Goal: Complete application form: Complete application form

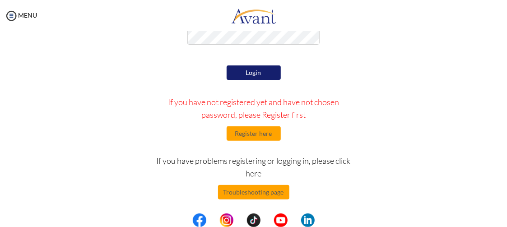
scroll to position [89, 0]
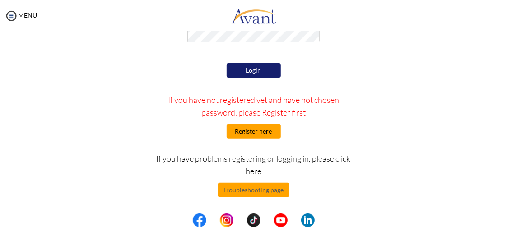
click at [241, 134] on button "Register here" at bounding box center [254, 131] width 54 height 14
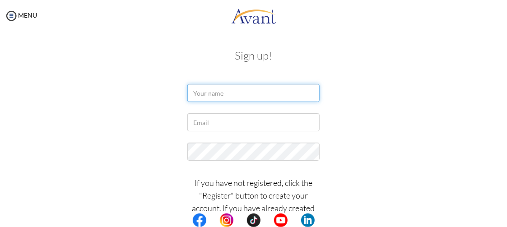
click at [220, 91] on input "text" at bounding box center [253, 93] width 132 height 18
type input "ADOLF ENRIQUE SANTOS GONZALES"
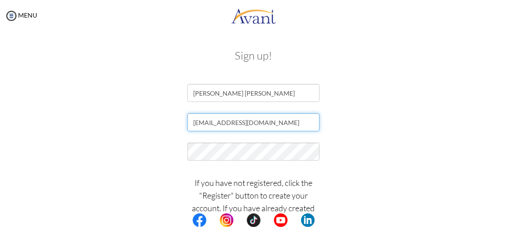
type input "[EMAIL_ADDRESS][DOMAIN_NAME]"
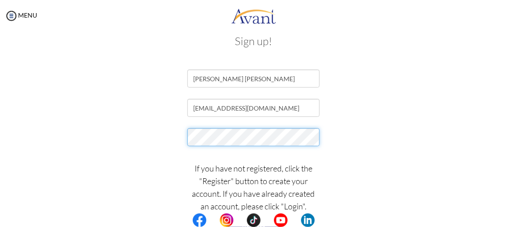
scroll to position [23, 0]
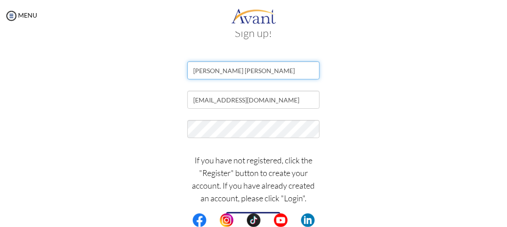
click at [189, 66] on input "ADOLF ENRIQUE SANTOS GONZALES" at bounding box center [253, 70] width 132 height 18
click at [200, 69] on input "ADOLF ENRIQUE SANTOS GONZALES" at bounding box center [253, 70] width 132 height 18
click at [206, 70] on input "ADOLF ENRIQUE SANTOS GONZALES" at bounding box center [253, 70] width 132 height 18
click at [214, 70] on input "ADOLF ENRIQUE SANTOS GONZALES" at bounding box center [253, 70] width 132 height 18
click at [222, 71] on input "ADOLF ENRIQUE SANTOS GONZALES" at bounding box center [253, 70] width 132 height 18
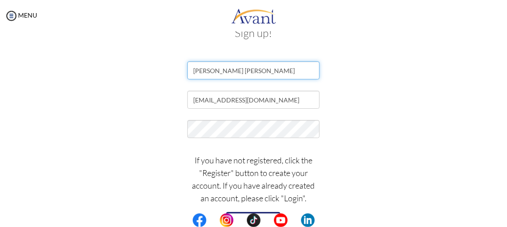
click at [232, 71] on input "ADOLF ENRIQUE SANTOS GONZALES" at bounding box center [253, 70] width 132 height 18
click at [240, 71] on input "ADOLF ENRIQUE SANTOS GONZALES" at bounding box center [253, 70] width 132 height 18
click at [255, 72] on input "ADOLF ENRIQUE SANTOS GONZALES" at bounding box center [253, 70] width 132 height 18
click at [265, 71] on input "ADOLF ENRIQUE SANTOS GONZALES" at bounding box center [253, 70] width 132 height 18
click at [278, 70] on input "ADOLF ENRIQUE SANTOS GONZALES" at bounding box center [253, 70] width 132 height 18
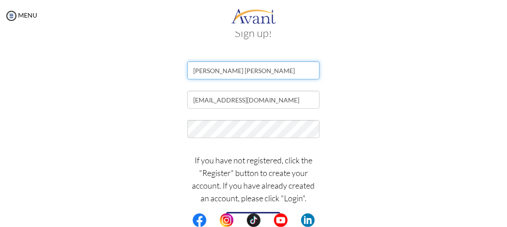
click at [299, 70] on input "ADOLF ENRIQUE SANTOS GONZALES" at bounding box center [253, 70] width 132 height 18
click at [192, 70] on input "ADOLF ENRIQUE SANTOS GONZALES" at bounding box center [253, 70] width 132 height 18
click at [198, 72] on input "ADOLF ENRIQUE SANTOS GONZALES" at bounding box center [253, 70] width 132 height 18
click at [202, 73] on input "ADOLF ENRIQUE SANTOS GONZALES" at bounding box center [253, 70] width 132 height 18
click at [207, 73] on input "ADOLF ENRIQUE SANTOS GONZALES" at bounding box center [253, 70] width 132 height 18
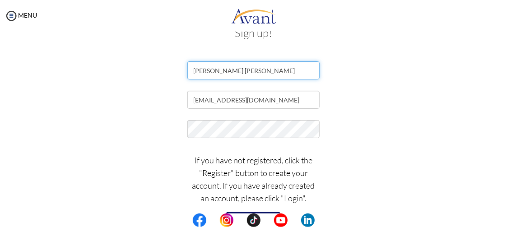
click at [211, 71] on input "ADOLF ENRIQUE SANTOS GONZALES" at bounding box center [253, 70] width 132 height 18
click at [218, 70] on input "ADOLF ENRIQUE SANTOS GONZALES" at bounding box center [253, 70] width 132 height 18
click at [225, 70] on input "ADOLF ENRIQUE SANTOS GONZALES" at bounding box center [253, 70] width 132 height 18
click at [229, 70] on input "ADOLF ENRIQUE SANTOS GONZALES" at bounding box center [253, 70] width 132 height 18
click at [234, 70] on input "ADOLF ENRIQUE SANTOS GONZALES" at bounding box center [253, 70] width 132 height 18
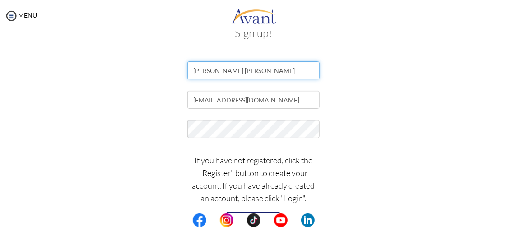
click at [242, 70] on input "ADOLF ENRIQUE SANTOS GONZALES" at bounding box center [253, 70] width 132 height 18
click at [248, 70] on input "ADOLF ENRIQUE SANTOS GONZALES" at bounding box center [253, 70] width 132 height 18
click at [256, 70] on input "ADOLF ENRIQUE SANTOS GONZALES" at bounding box center [253, 70] width 132 height 18
click at [263, 70] on input "ADOLF ENRIQUE SANTOS GONZALES" at bounding box center [253, 70] width 132 height 18
click at [271, 70] on input "ADOLF ENRIQUE SANTOS GONZALES" at bounding box center [253, 70] width 132 height 18
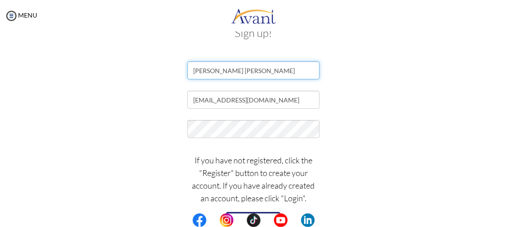
drag, startPoint x: 276, startPoint y: 70, endPoint x: 269, endPoint y: 70, distance: 6.8
click at [276, 70] on input "ADOLF ENRIQUE SANTOS GONZALES" at bounding box center [253, 70] width 132 height 18
click at [192, 69] on input "ADOLF ENRIQUE SANTOS GONZALES" at bounding box center [253, 70] width 132 height 18
click at [197, 70] on input "ADOLF ENRIQUE SANTOS GONZALES" at bounding box center [253, 70] width 132 height 18
click at [201, 71] on input "ADOLF ENRIQUE SANTOS GONZALES" at bounding box center [253, 70] width 132 height 18
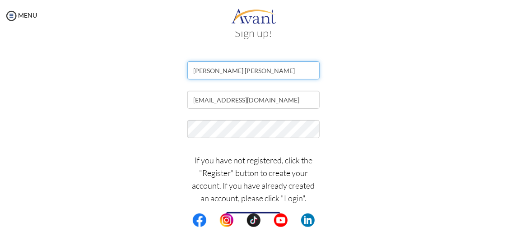
click at [206, 71] on input "ADOLF ENRIQUE SANTOS GONZALES" at bounding box center [253, 70] width 132 height 18
click at [217, 69] on input "ADOLF ENRIQUE SANTOS GONZALES" at bounding box center [253, 70] width 132 height 18
click at [229, 70] on input "ADOLF ENRIQUE SANTOS GONZALES" at bounding box center [253, 70] width 132 height 18
click at [234, 70] on input "ADOLF ENRIQUE SANTOS GONZALES" at bounding box center [253, 70] width 132 height 18
click at [240, 70] on input "ADOLF ENRIQUE SANTOS GONZALES" at bounding box center [253, 70] width 132 height 18
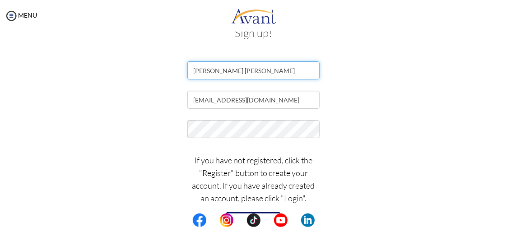
click at [251, 69] on input "ADOLF ENRIQUE SANTOS GONZALES" at bounding box center [253, 70] width 132 height 18
click at [260, 69] on input "ADOLF ENRIQUE SANTOS GONZALES" at bounding box center [253, 70] width 132 height 18
click at [264, 70] on input "ADOLF ENRIQUE SANTOS GONZALES" at bounding box center [253, 70] width 132 height 18
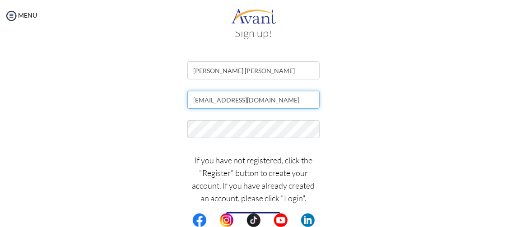
click at [189, 101] on input "[EMAIL_ADDRESS][DOMAIN_NAME]" at bounding box center [253, 100] width 132 height 18
click at [193, 101] on input "[EMAIL_ADDRESS][DOMAIN_NAME]" at bounding box center [253, 100] width 132 height 18
click at [199, 100] on input "[EMAIL_ADDRESS][DOMAIN_NAME]" at bounding box center [253, 100] width 132 height 18
click at [204, 100] on input "[EMAIL_ADDRESS][DOMAIN_NAME]" at bounding box center [253, 100] width 132 height 18
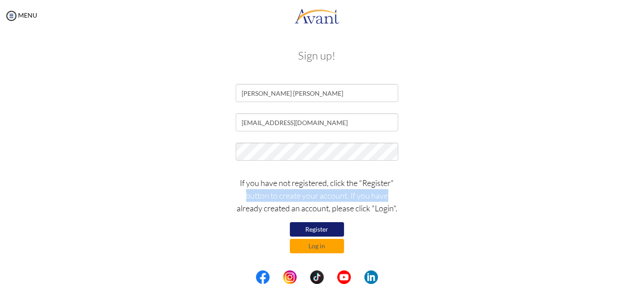
drag, startPoint x: 437, startPoint y: 2, endPoint x: 407, endPoint y: 190, distance: 190.4
click at [407, 190] on div "If you have not registered, click the "Register" button to create your account.…" at bounding box center [317, 212] width 529 height 81
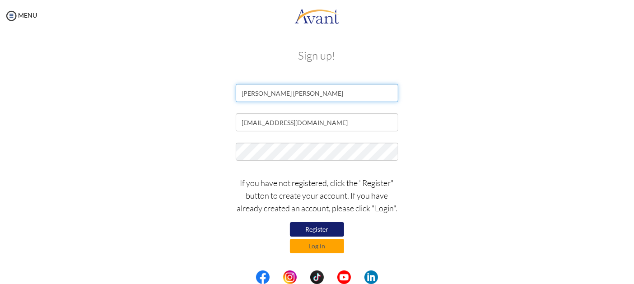
click at [253, 92] on input "ADOLF ENRIQUE SANTOS GONZALES" at bounding box center [317, 93] width 163 height 18
click at [273, 91] on input "ADOLF ENRIQUE SANTOS GONZALES" at bounding box center [317, 93] width 163 height 18
click at [298, 91] on input "ADOLF ENRIQUE SANTOS GONZALES" at bounding box center [317, 93] width 163 height 18
click at [333, 94] on input "ADOLF ENRIQUE SANTOS GONZALES" at bounding box center [317, 93] width 163 height 18
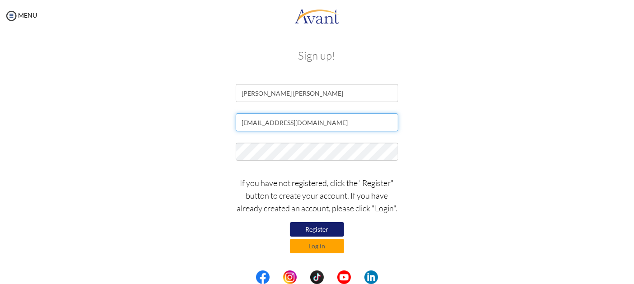
click at [243, 125] on input "[EMAIL_ADDRESS][DOMAIN_NAME]" at bounding box center [317, 122] width 163 height 18
click at [255, 123] on input "[EMAIL_ADDRESS][DOMAIN_NAME]" at bounding box center [317, 122] width 163 height 18
drag, startPoint x: 265, startPoint y: 123, endPoint x: 280, endPoint y: 123, distance: 14.5
click at [268, 123] on input "[EMAIL_ADDRESS][DOMAIN_NAME]" at bounding box center [317, 122] width 163 height 18
click at [292, 124] on input "[EMAIL_ADDRESS][DOMAIN_NAME]" at bounding box center [317, 122] width 163 height 18
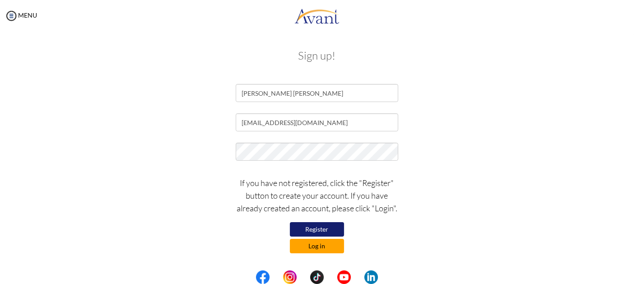
click at [324, 227] on button "Log in" at bounding box center [317, 246] width 54 height 14
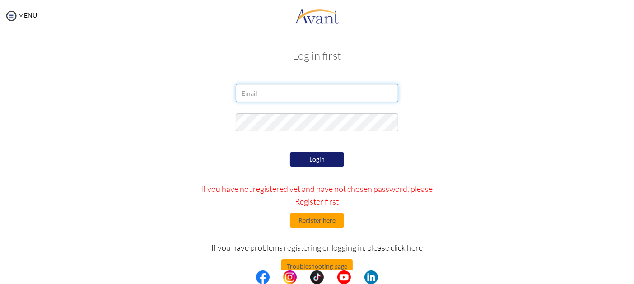
type input "[EMAIL_ADDRESS][DOMAIN_NAME]"
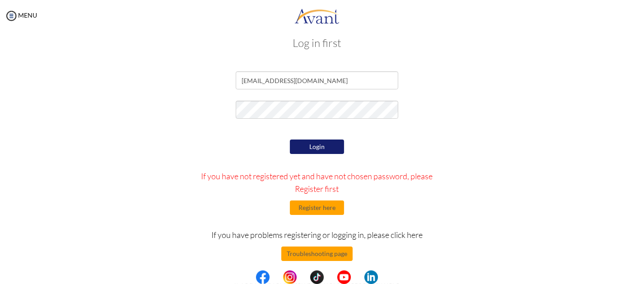
scroll to position [19, 0]
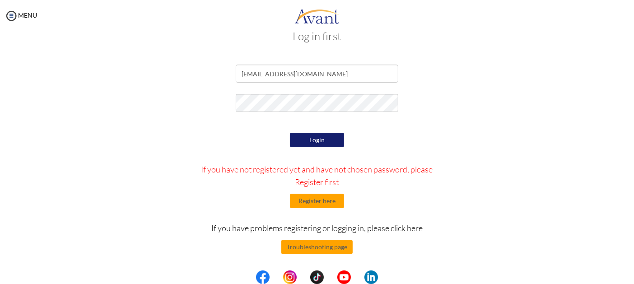
click at [321, 142] on button "Login" at bounding box center [317, 140] width 54 height 14
click at [249, 89] on form "a.enriquegonzales@gmail.com Login If you have not registered yet and have not c…" at bounding box center [317, 183] width 515 height 236
drag, startPoint x: 336, startPoint y: 71, endPoint x: 183, endPoint y: 85, distance: 152.8
click at [183, 85] on div "[EMAIL_ADDRESS][DOMAIN_NAME]" at bounding box center [317, 76] width 529 height 23
click at [235, 157] on div "Login If you have not registered yet and have not chosen password, please Regis…" at bounding box center [317, 216] width 264 height 170
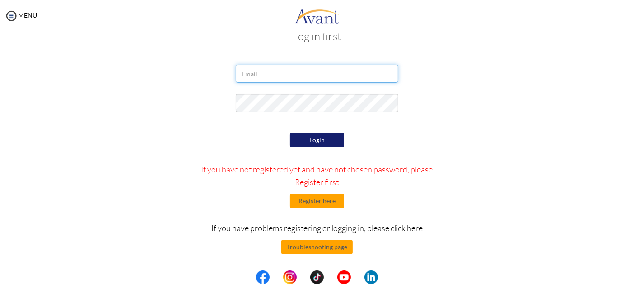
click at [254, 76] on input "email" at bounding box center [317, 74] width 163 height 18
type input "[EMAIL_ADDRESS][DOMAIN_NAME]"
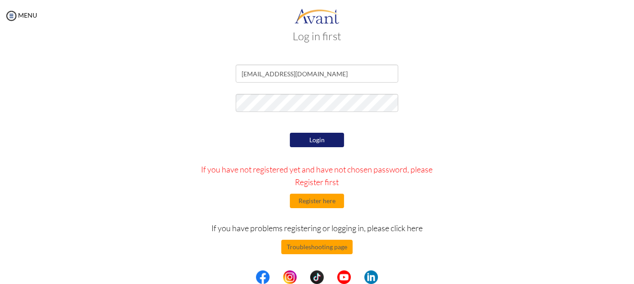
click at [323, 146] on button "Login" at bounding box center [317, 140] width 54 height 14
click at [423, 144] on div "Login If you have not registered yet and have not chosen password, please Regis…" at bounding box center [317, 216] width 264 height 170
click at [16, 14] on img at bounding box center [12, 16] width 14 height 14
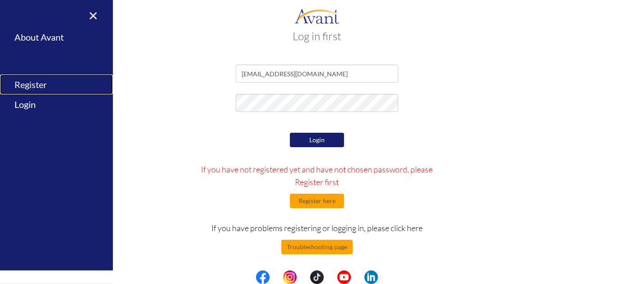
click at [49, 86] on link "Register" at bounding box center [56, 85] width 113 height 20
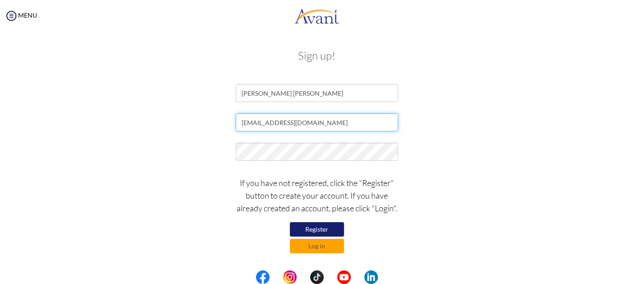
click at [332, 124] on input "[EMAIL_ADDRESS][DOMAIN_NAME]" at bounding box center [317, 122] width 163 height 18
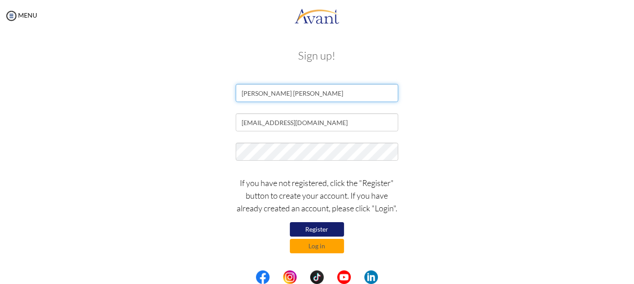
drag, startPoint x: 357, startPoint y: 89, endPoint x: 195, endPoint y: 89, distance: 162.2
click at [193, 87] on div "ADOLF ENRIQUE SANTOS GONZALES" at bounding box center [317, 95] width 529 height 23
type input "ADOLF ENRIQUE SANTOS GONZALES"
click at [382, 192] on p "If you have not registered, click the "Register" button to create your account.…" at bounding box center [317, 196] width 163 height 38
click at [246, 201] on p "If you have not registered, click the "Register" button to create your account.…" at bounding box center [317, 196] width 163 height 38
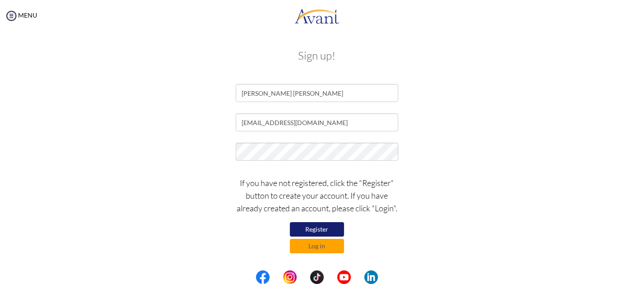
click at [309, 227] on button "Register" at bounding box center [317, 229] width 54 height 14
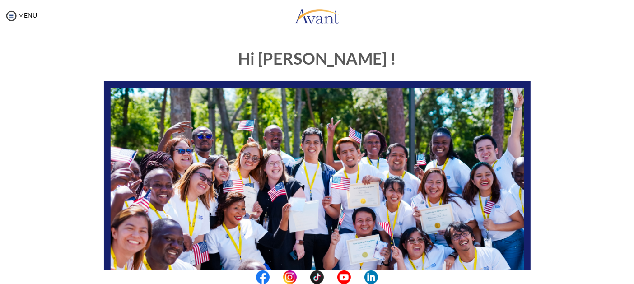
scroll to position [217, 0]
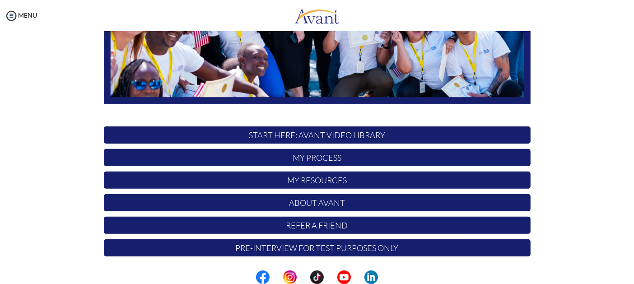
click at [292, 155] on p "My Process" at bounding box center [317, 157] width 427 height 17
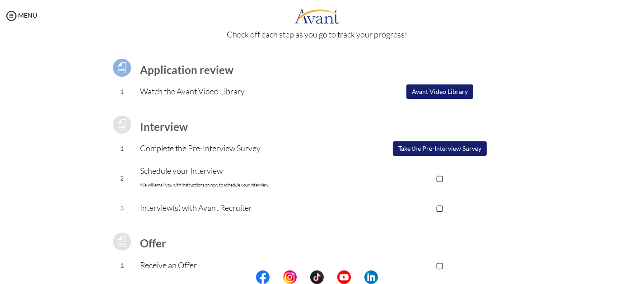
scroll to position [0, 0]
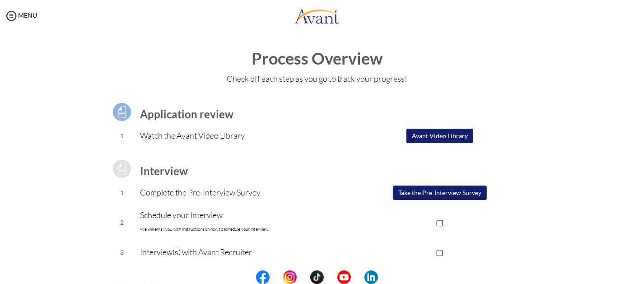
click at [439, 138] on button "Avant Video Library" at bounding box center [440, 136] width 67 height 14
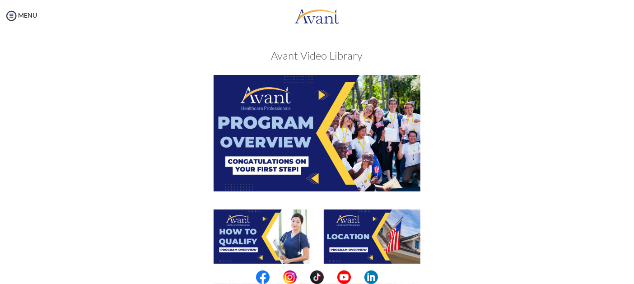
click at [326, 131] on img at bounding box center [317, 133] width 207 height 116
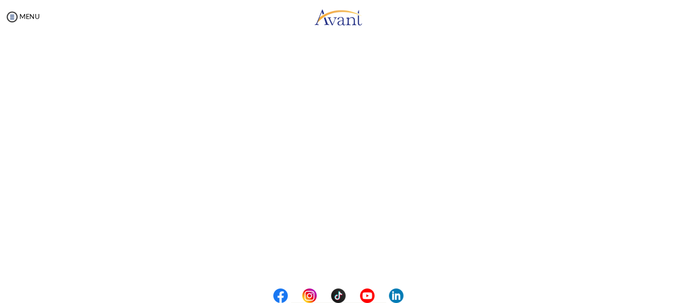
scroll to position [103, 0]
click at [613, 150] on body "Maintenance break. Please come back in 2 hours. MENU My Status What is the next…" at bounding box center [317, 142] width 634 height 284
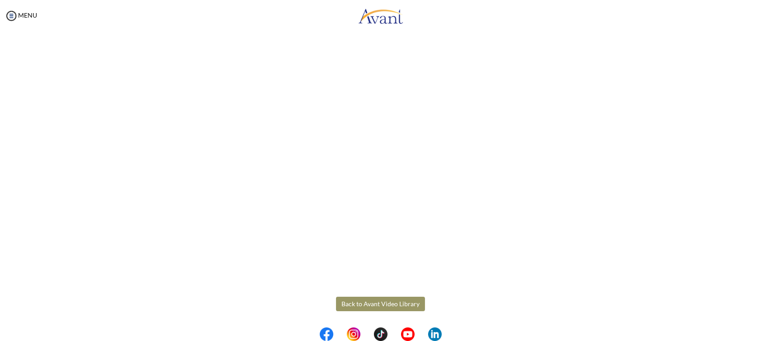
drag, startPoint x: 597, startPoint y: 2, endPoint x: 252, endPoint y: 311, distance: 463.6
click at [252, 284] on div "Program Overview Back to Avant Video Library" at bounding box center [381, 151] width 529 height 426
click at [380, 284] on body "Maintenance break. Please come back in 2 hours. MENU My Status What is the next…" at bounding box center [380, 170] width 761 height 341
click at [360, 284] on button "Back to Avant Video Library" at bounding box center [380, 304] width 89 height 14
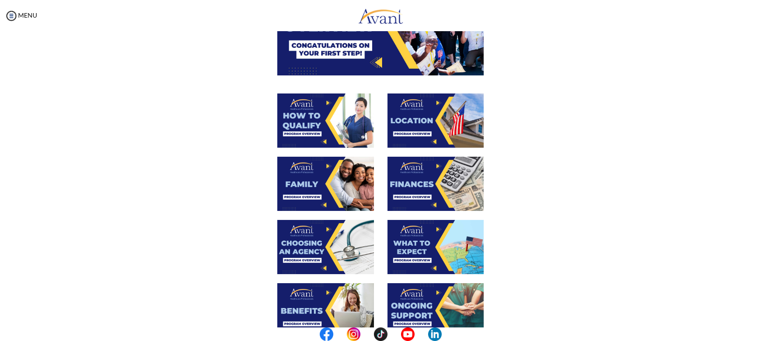
scroll to position [135, 0]
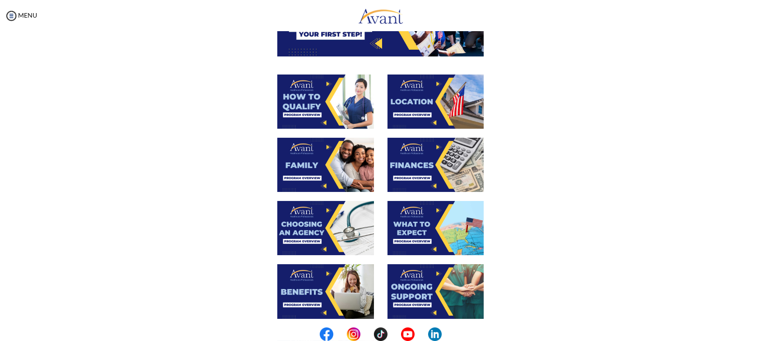
click at [327, 107] on img at bounding box center [325, 102] width 97 height 54
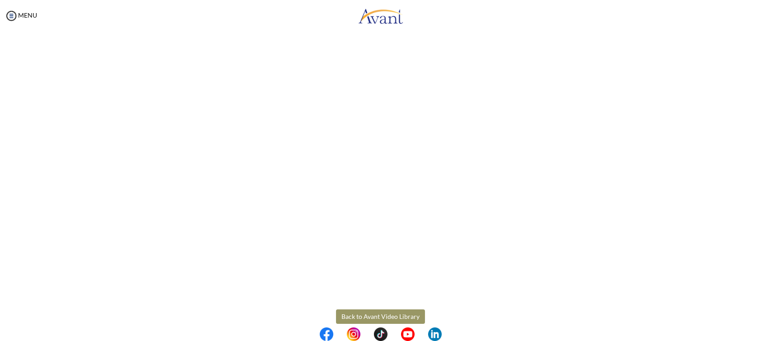
scroll to position [103, 0]
click at [380, 284] on body "Maintenance break. Please come back in 2 hours. MENU My Status What is the next…" at bounding box center [380, 170] width 761 height 341
click at [370, 284] on button "Back to Avant Video Library" at bounding box center [380, 304] width 89 height 14
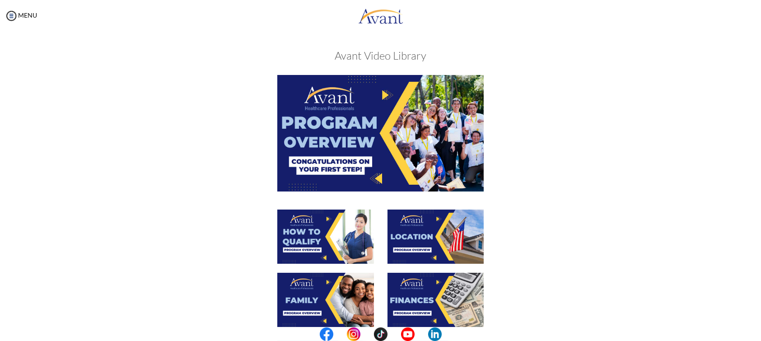
scroll to position [135, 0]
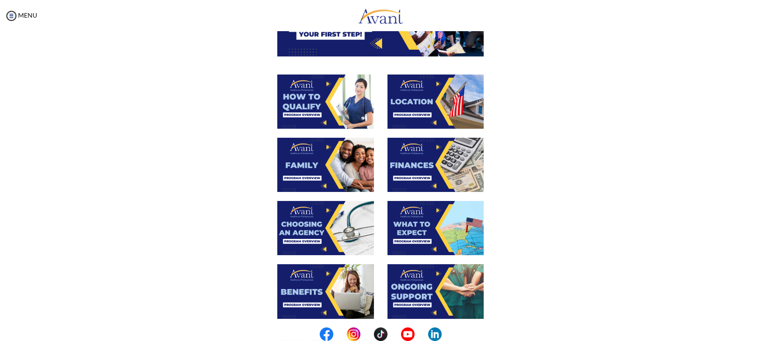
click at [427, 118] on img at bounding box center [436, 102] width 97 height 54
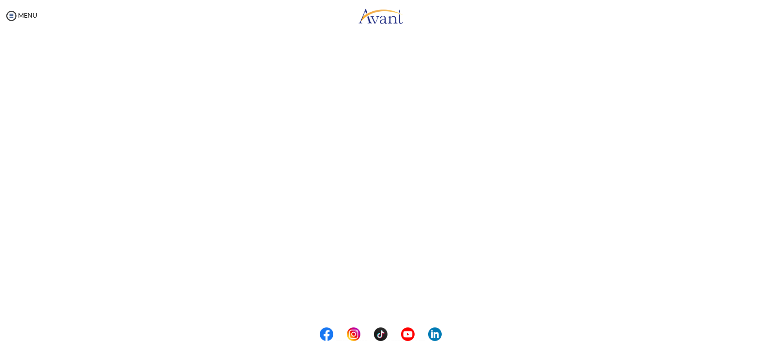
scroll to position [103, 0]
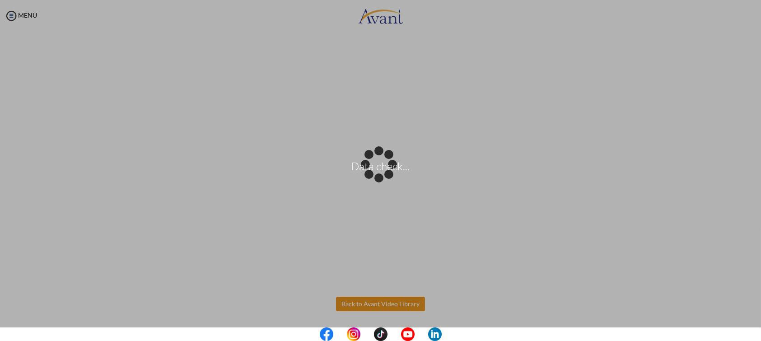
click at [366, 284] on body "Data check... Maintenance break. Please come back in 2 hours. MENU My Status Wh…" at bounding box center [380, 170] width 761 height 341
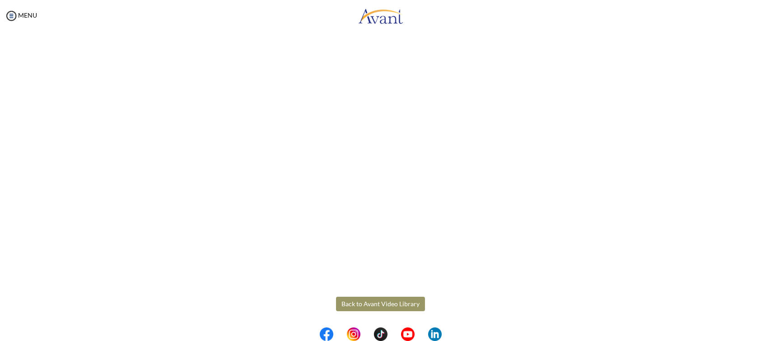
click at [361, 284] on button "Back to Avant Video Library" at bounding box center [380, 304] width 89 height 14
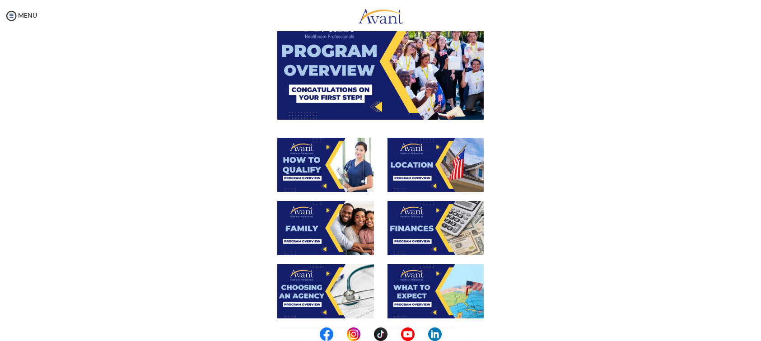
scroll to position [203, 0]
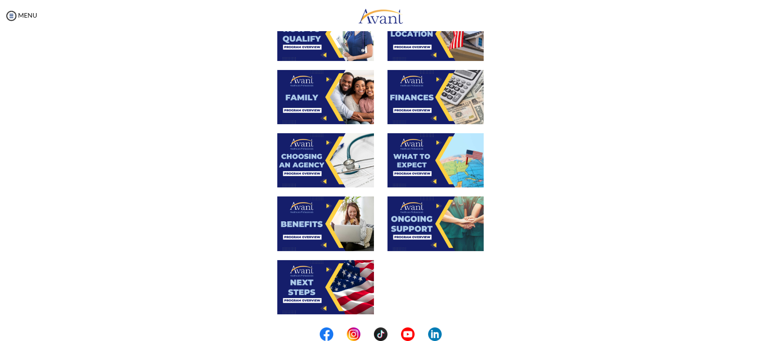
click at [318, 108] on img at bounding box center [325, 97] width 97 height 54
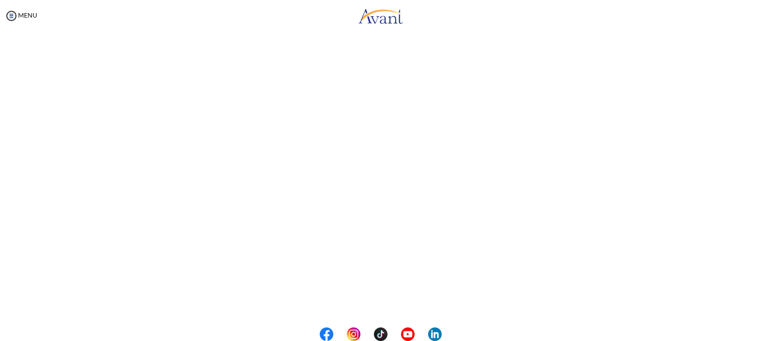
scroll to position [200, 0]
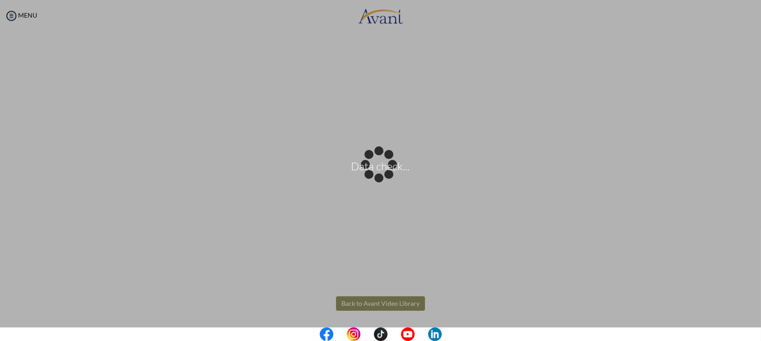
click at [371, 284] on body "Data check... Maintenance break. Please come back in 2 hours. MENU My Status Wh…" at bounding box center [380, 170] width 761 height 341
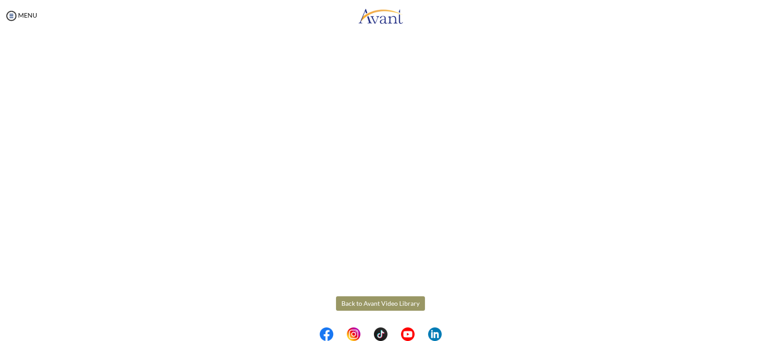
click at [370, 284] on button "Back to Avant Video Library" at bounding box center [380, 303] width 89 height 14
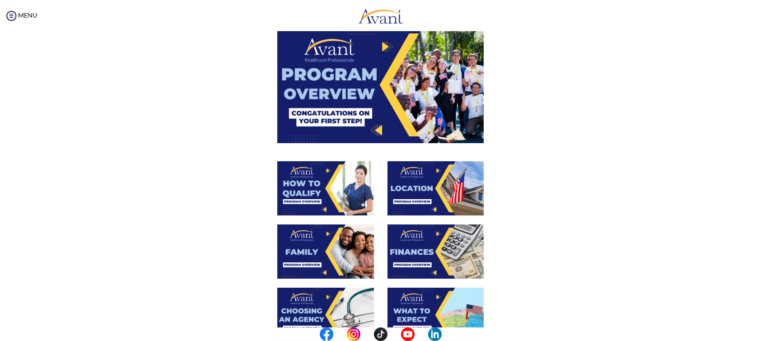
scroll to position [67, 0]
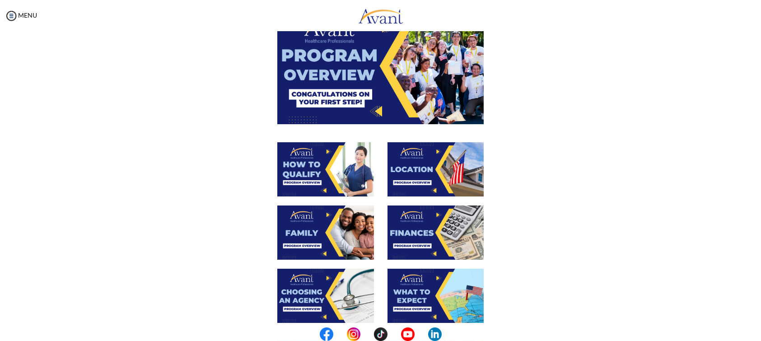
click at [442, 236] on img at bounding box center [436, 233] width 97 height 54
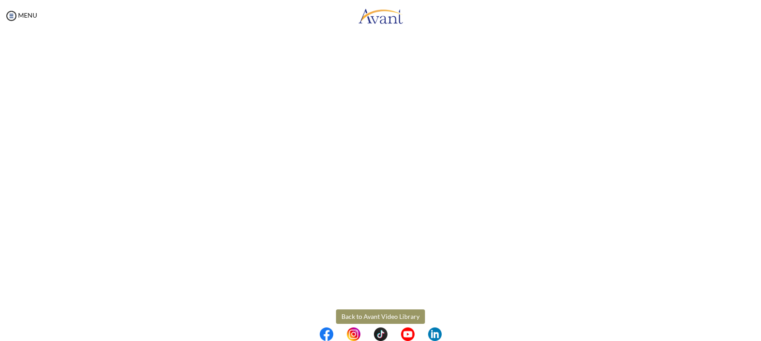
scroll to position [103, 0]
click at [364, 284] on body "Maintenance break. Please come back in 2 hours. MENU My Status What is the next…" at bounding box center [380, 170] width 761 height 341
click at [350, 284] on button "Back to Avant Video Library" at bounding box center [380, 304] width 89 height 14
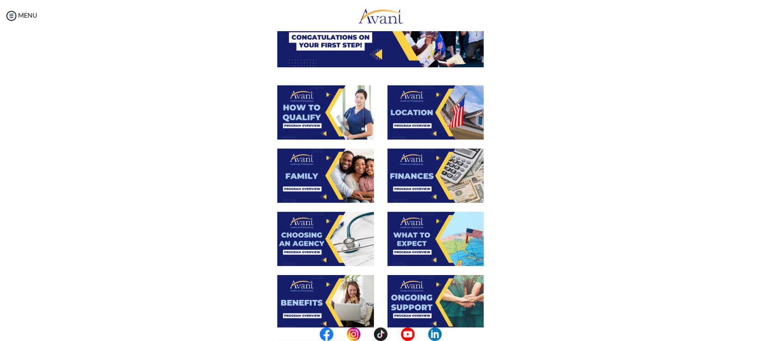
scroll to position [203, 0]
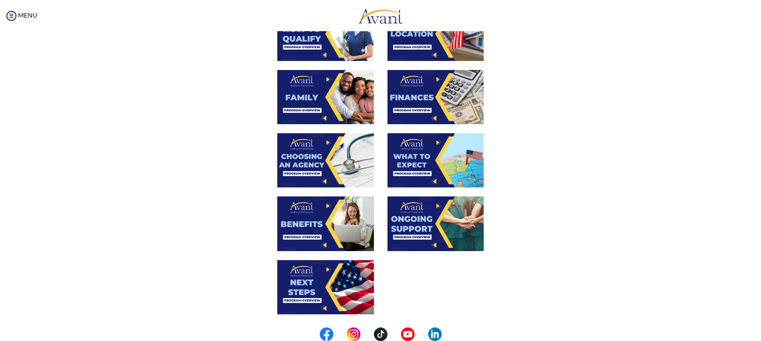
click at [325, 167] on img at bounding box center [325, 160] width 97 height 54
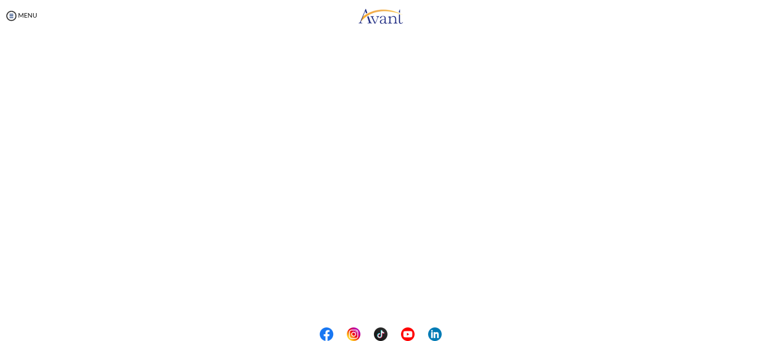
scroll to position [200, 0]
click at [368, 284] on body "Maintenance break. Please come back in 2 hours. MENU My Status What is the next…" at bounding box center [380, 170] width 761 height 341
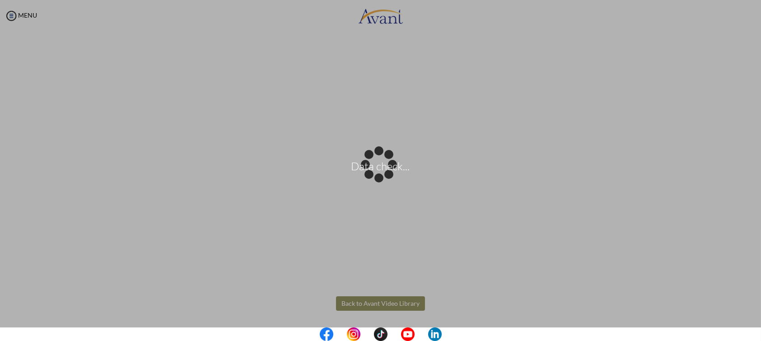
click at [375, 177] on div "Data check..." at bounding box center [381, 170] width 13 height 13
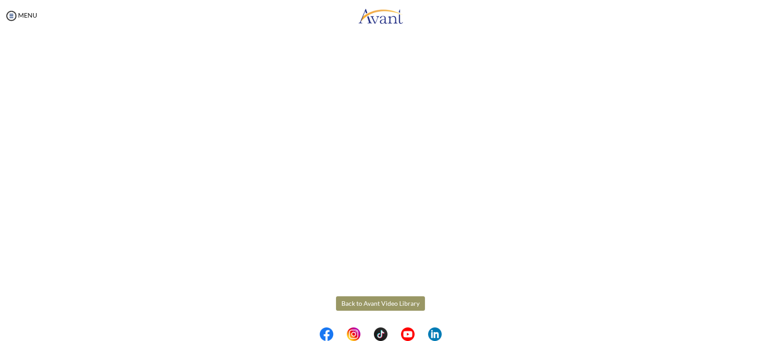
click at [371, 284] on button "Back to Avant Video Library" at bounding box center [380, 303] width 89 height 14
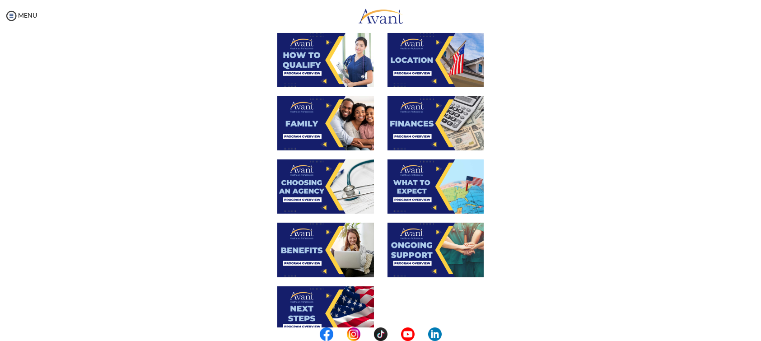
scroll to position [203, 0]
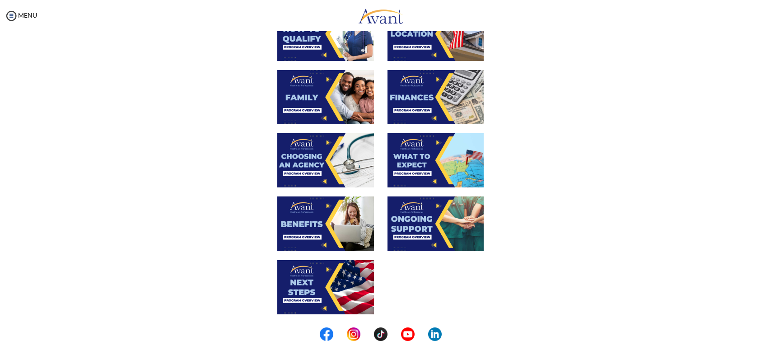
click at [443, 162] on img at bounding box center [436, 160] width 97 height 54
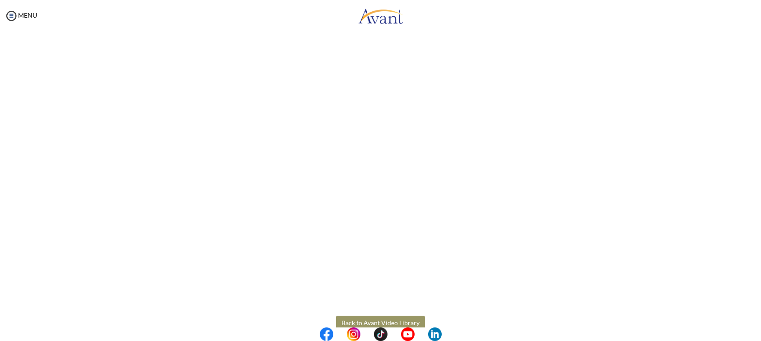
scroll to position [200, 0]
click at [373, 284] on body "Maintenance break. Please come back in 2 hours. MENU My Status What is the next…" at bounding box center [380, 170] width 761 height 341
click at [373, 284] on button "Back to Avant Video Library" at bounding box center [380, 303] width 89 height 14
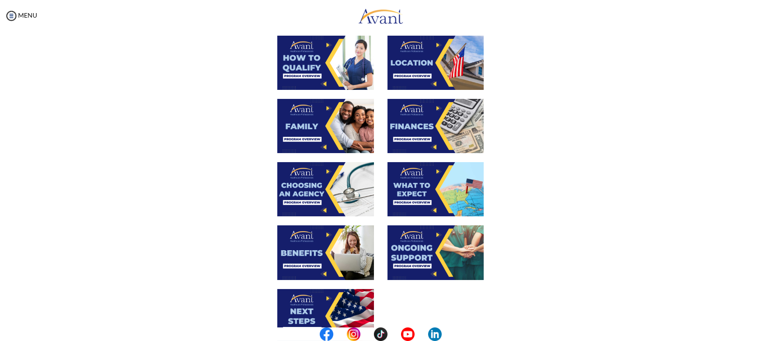
scroll to position [203, 0]
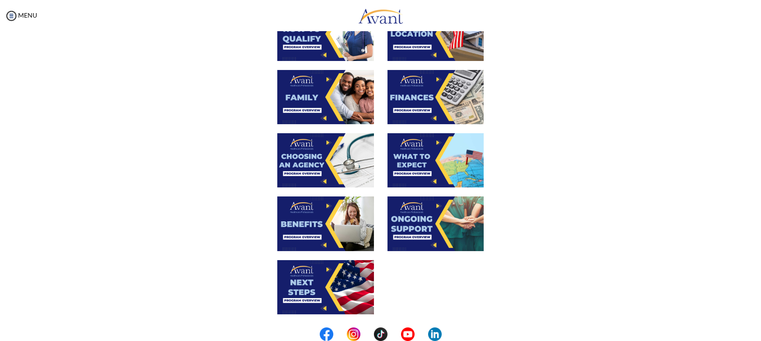
click at [337, 211] on img at bounding box center [325, 224] width 97 height 54
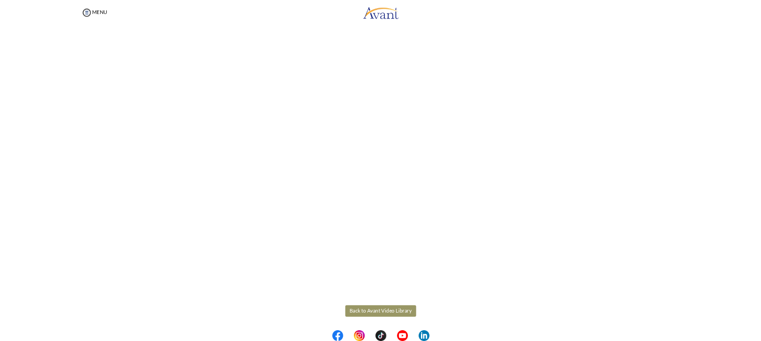
scroll to position [135, 0]
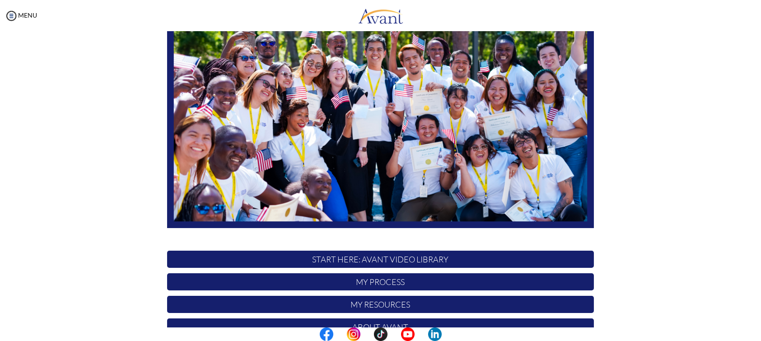
scroll to position [160, 0]
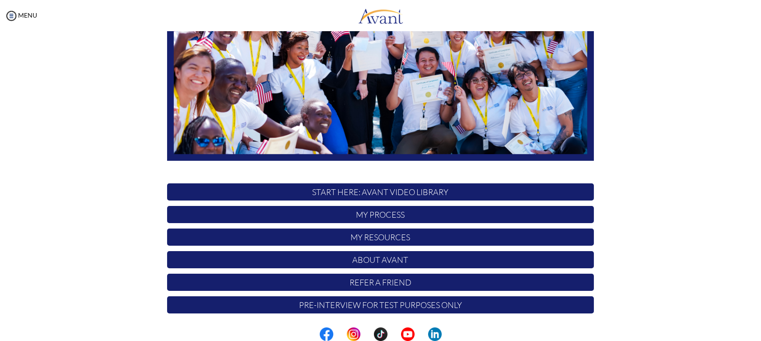
click at [365, 192] on p "START HERE: Avant Video Library" at bounding box center [380, 191] width 427 height 17
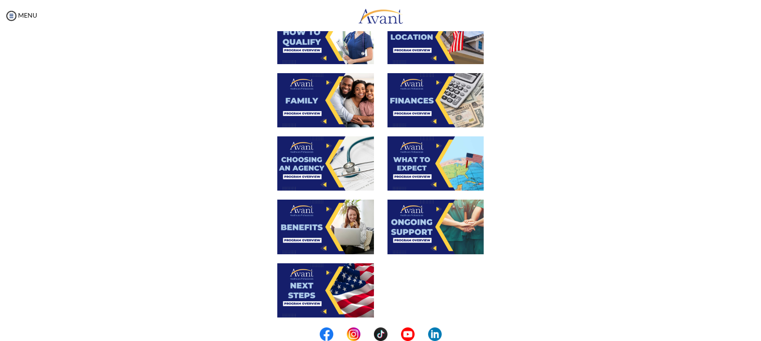
scroll to position [271, 0]
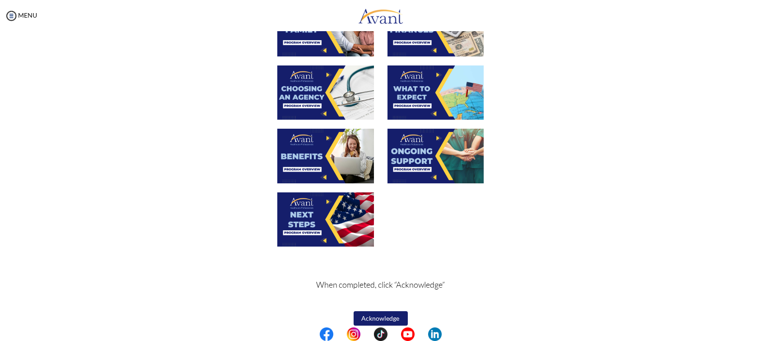
click at [352, 155] on img at bounding box center [325, 156] width 97 height 54
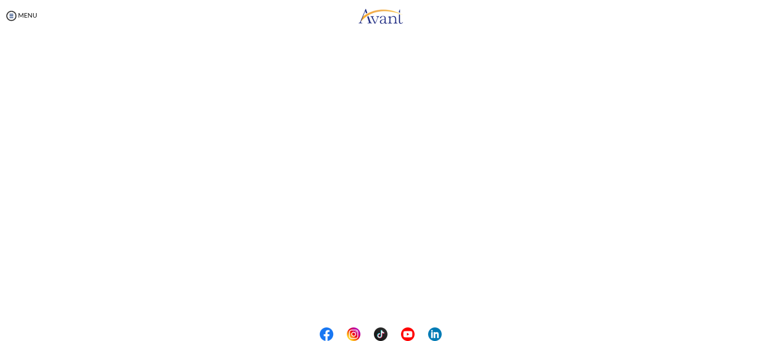
scroll to position [200, 0]
click at [350, 300] on body "Maintenance break. Please come back in 2 hours. MENU My Status What is the next…" at bounding box center [380, 170] width 761 height 341
click at [349, 299] on button "Back to Avant Video Library" at bounding box center [380, 303] width 89 height 14
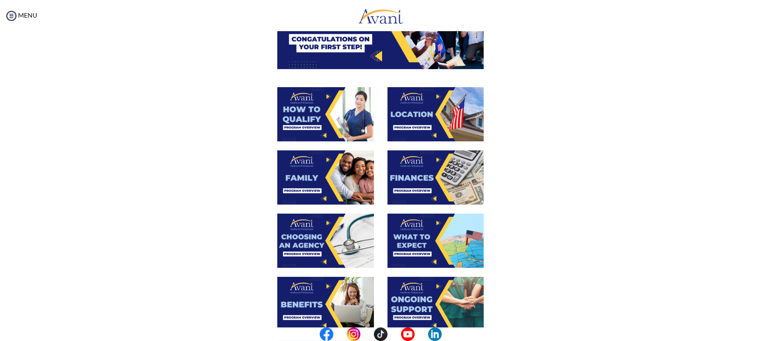
scroll to position [203, 0]
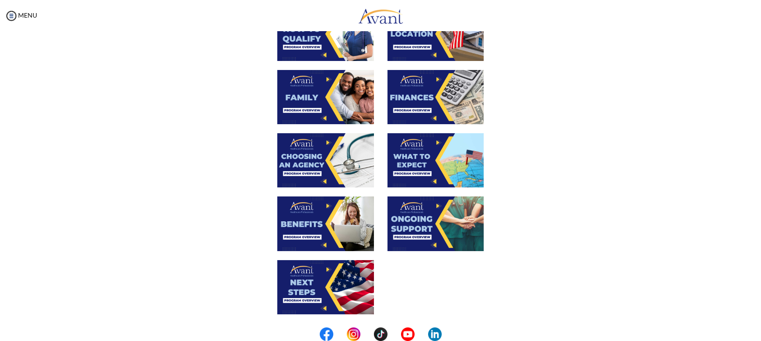
click at [434, 229] on img at bounding box center [436, 224] width 97 height 54
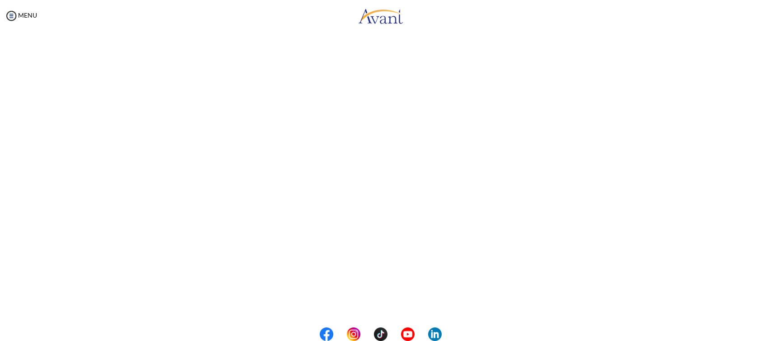
scroll to position [200, 0]
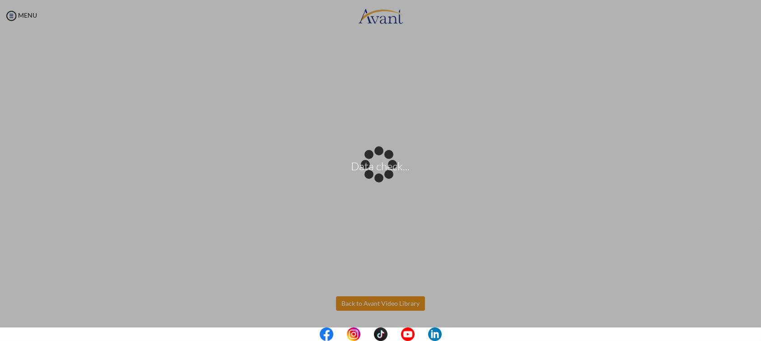
click at [371, 307] on body "Data check... Maintenance break. Please come back in 2 hours. MENU My Status Wh…" at bounding box center [380, 170] width 761 height 341
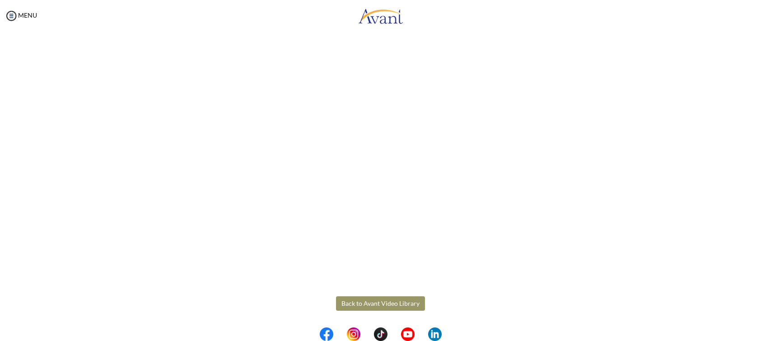
click at [380, 296] on button "Back to Avant Video Library" at bounding box center [380, 303] width 89 height 14
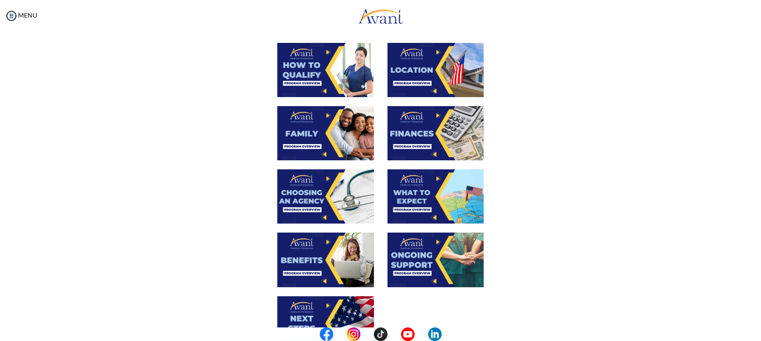
scroll to position [280, 0]
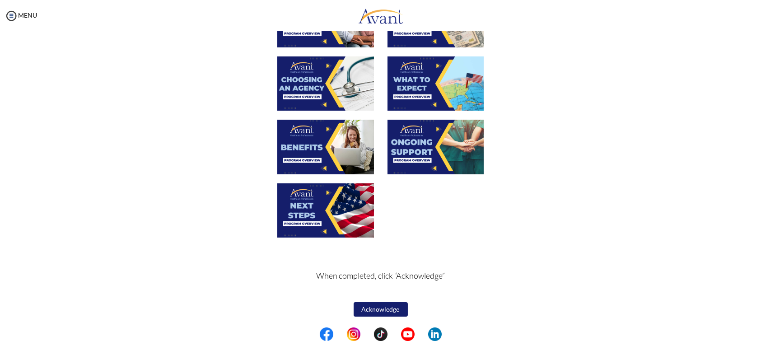
click at [314, 210] on img at bounding box center [325, 210] width 97 height 54
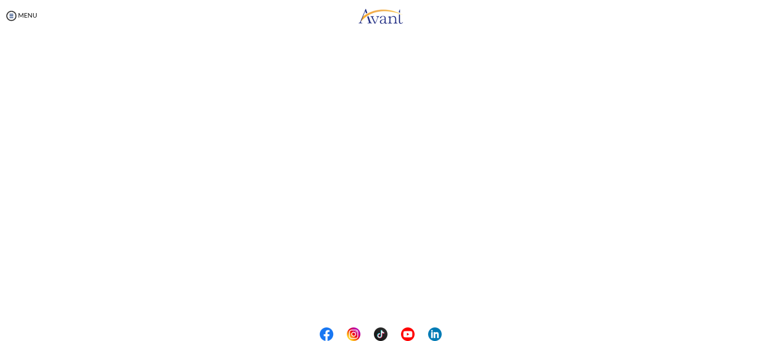
scroll to position [135, 0]
drag, startPoint x: 120, startPoint y: 109, endPoint x: 381, endPoint y: 145, distance: 263.5
click at [0, 0] on div at bounding box center [0, 0] width 0 height 0
click at [363, 307] on body "Maintenance break. Please come back in 2 hours. MENU My Status What is the next…" at bounding box center [380, 170] width 761 height 341
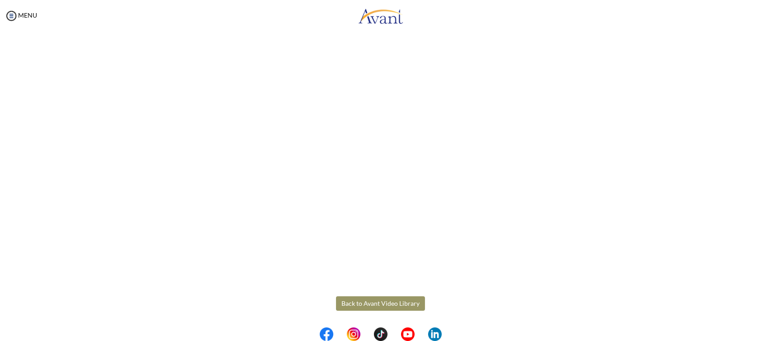
click at [363, 306] on button "Back to Avant Video Library" at bounding box center [380, 303] width 89 height 14
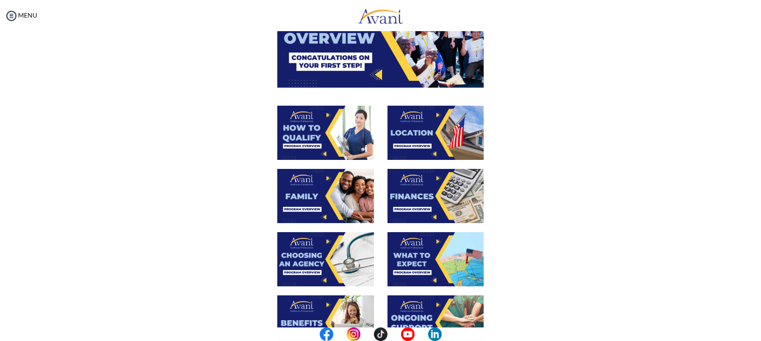
scroll to position [280, 0]
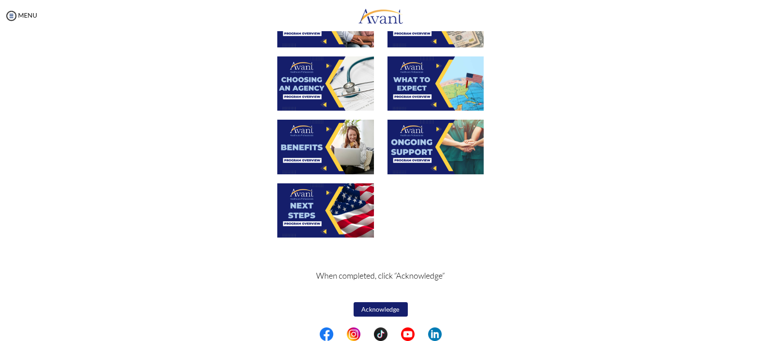
click at [387, 304] on button "Acknowledge" at bounding box center [381, 309] width 54 height 14
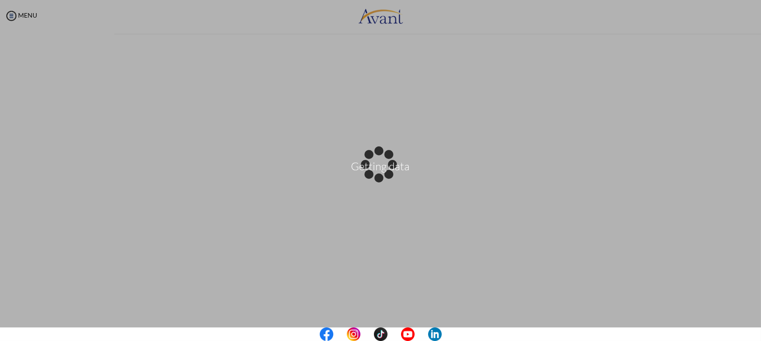
scroll to position [0, 0]
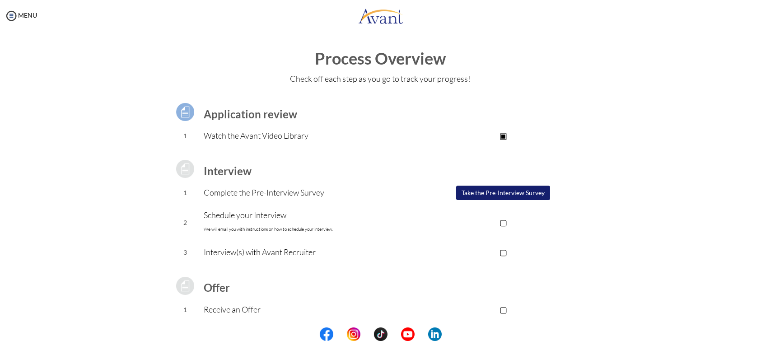
click at [492, 194] on button "Take the Pre-Interview Survey" at bounding box center [503, 193] width 94 height 14
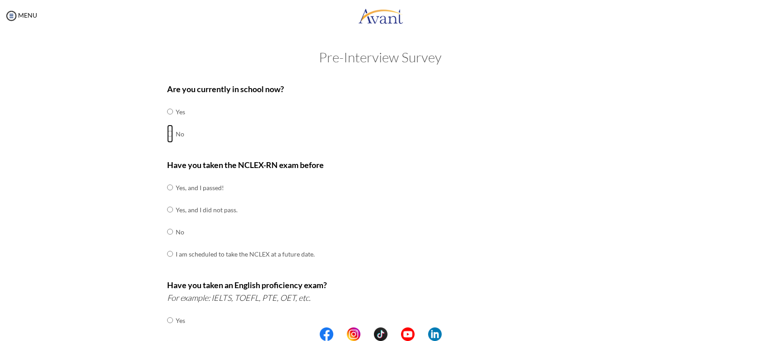
click at [167, 121] on input "radio" at bounding box center [170, 112] width 6 height 18
radio input "true"
click at [167, 187] on input "radio" at bounding box center [170, 187] width 6 height 18
radio input "true"
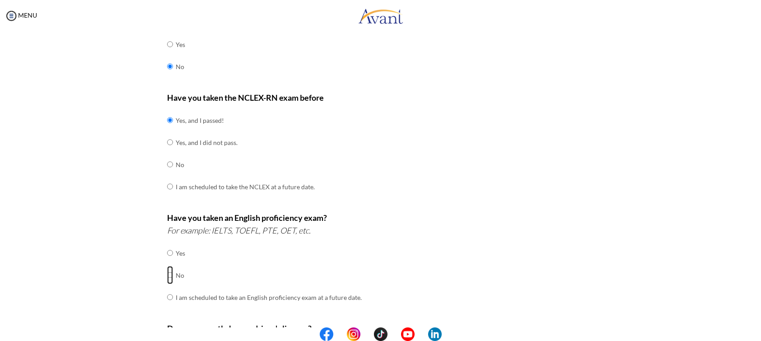
click at [167, 262] on input "radio" at bounding box center [170, 253] width 6 height 18
radio input "true"
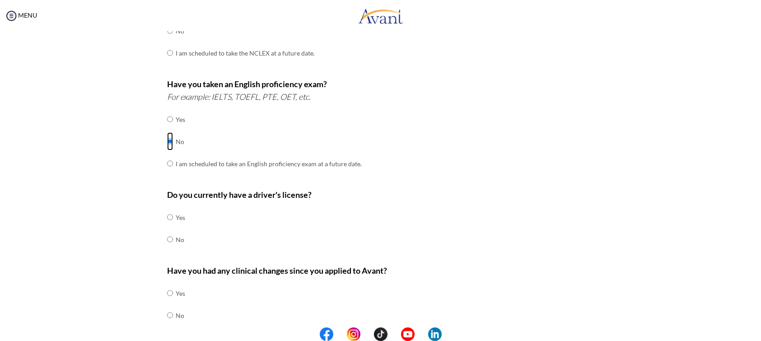
scroll to position [203, 0]
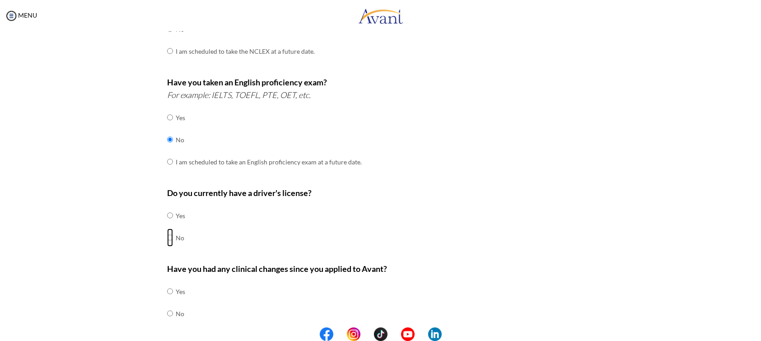
click at [167, 225] on input "radio" at bounding box center [170, 215] width 6 height 18
radio input "true"
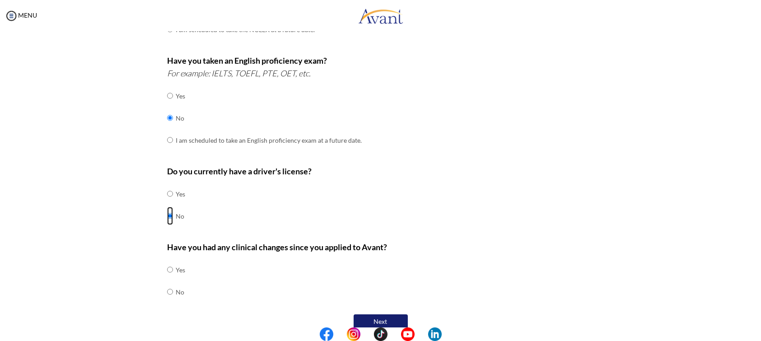
scroll to position [237, 0]
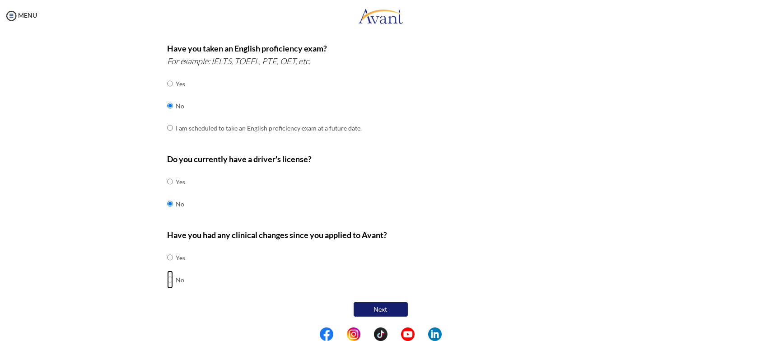
click at [167, 267] on input "radio" at bounding box center [170, 257] width 6 height 18
radio input "true"
click at [368, 313] on button "Next" at bounding box center [381, 309] width 54 height 14
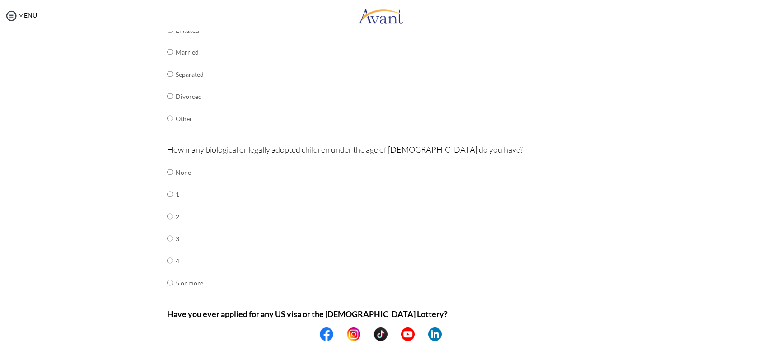
scroll to position [271, 0]
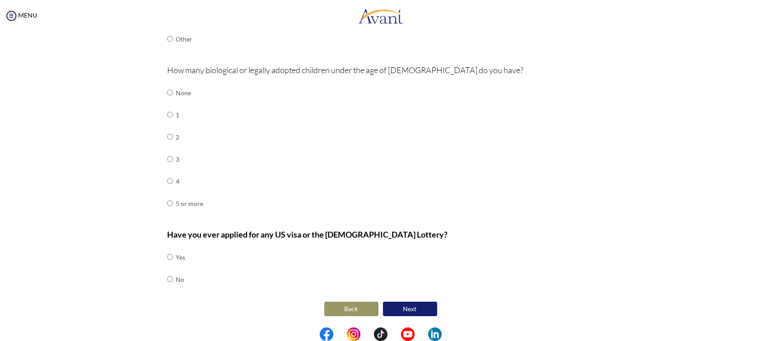
click at [338, 307] on button "Back" at bounding box center [351, 309] width 54 height 14
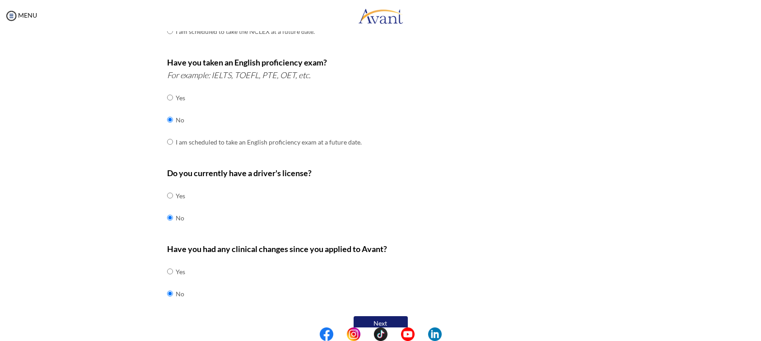
scroll to position [237, 0]
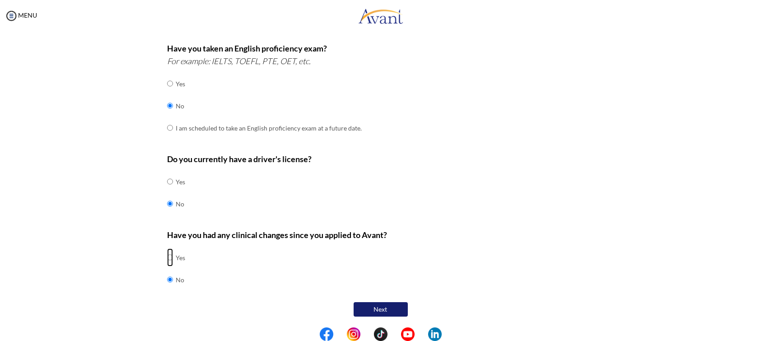
click at [167, 256] on input "radio" at bounding box center [170, 257] width 6 height 18
radio input "true"
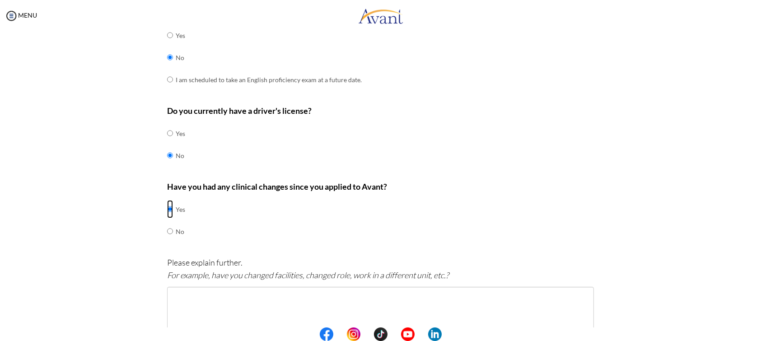
scroll to position [304, 0]
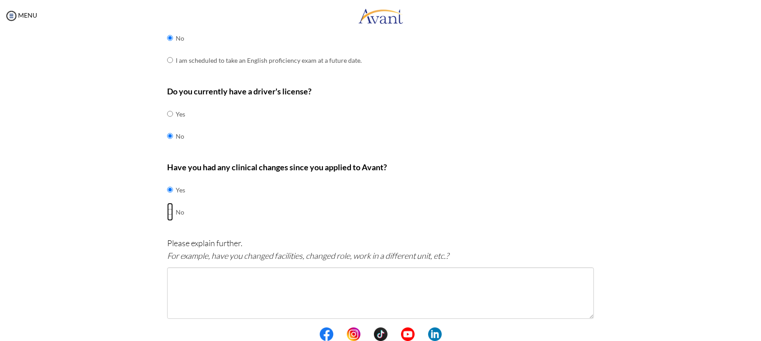
click at [167, 199] on input "radio" at bounding box center [170, 190] width 6 height 18
radio input "true"
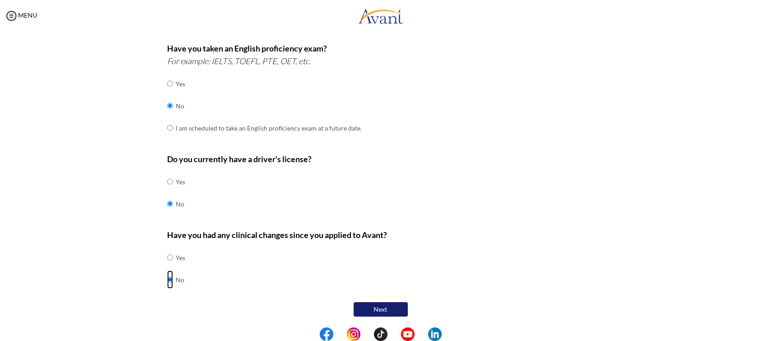
scroll to position [0, 0]
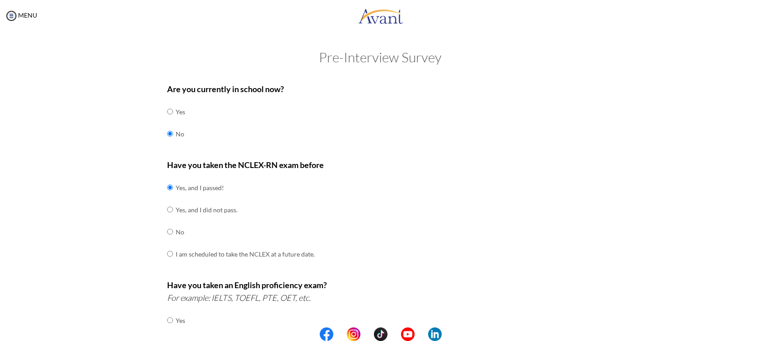
click at [173, 255] on td at bounding box center [174, 254] width 3 height 22
click at [167, 197] on input "radio" at bounding box center [170, 187] width 6 height 18
radio input "true"
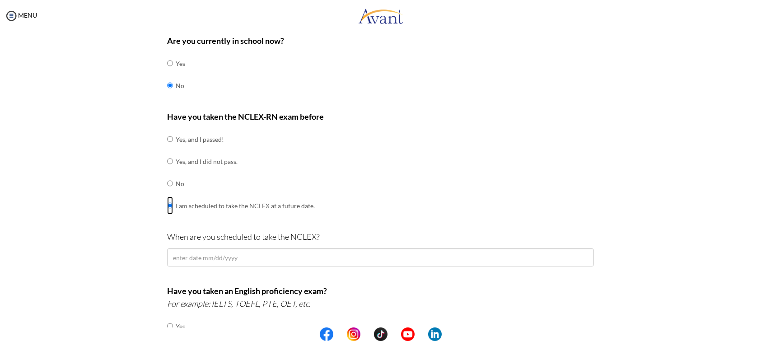
scroll to position [67, 0]
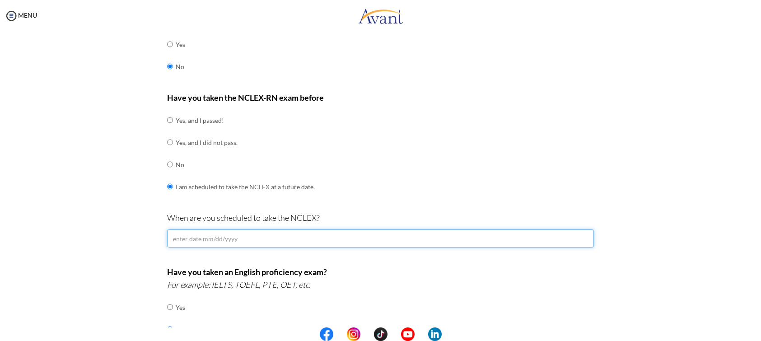
click at [193, 243] on input "text" at bounding box center [380, 238] width 427 height 18
type input "d"
type input "I"
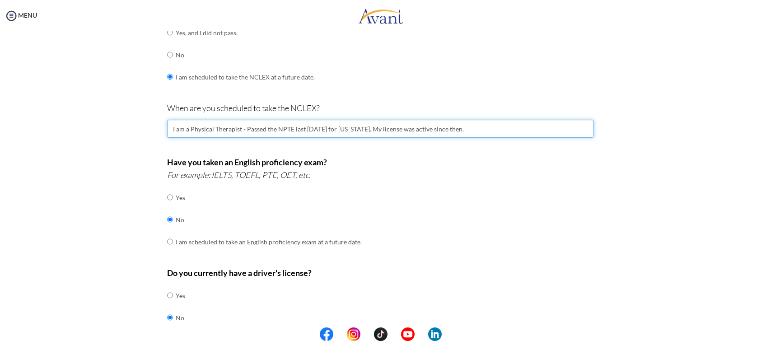
scroll to position [203, 0]
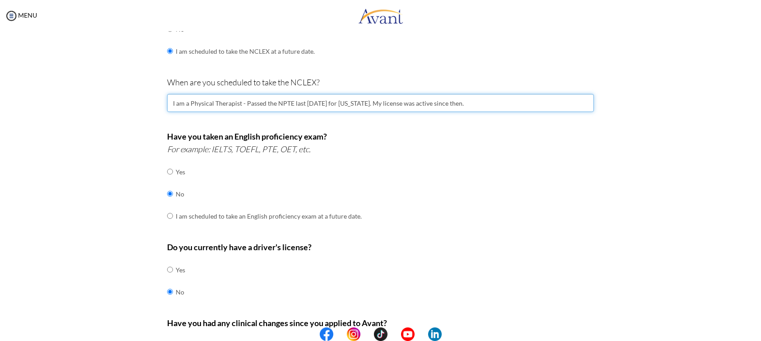
type input "I am a Physical Therapist - Passed the NPTE last July, 2021 for Connecticut. My…"
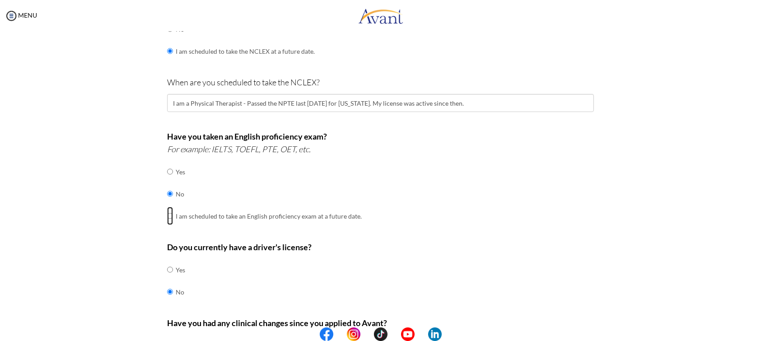
click at [167, 181] on input "radio" at bounding box center [170, 172] width 6 height 18
radio input "true"
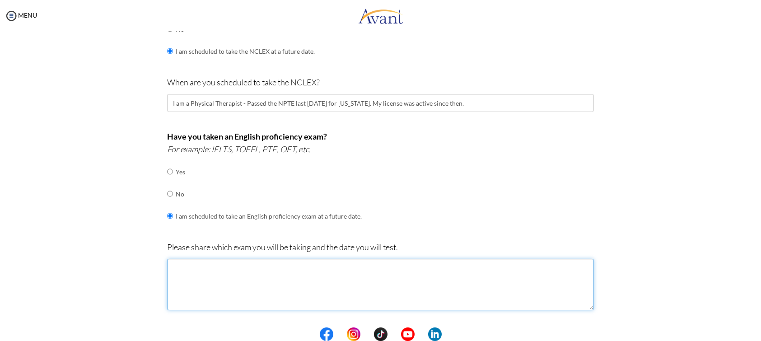
click at [195, 271] on textarea at bounding box center [380, 285] width 427 height 52
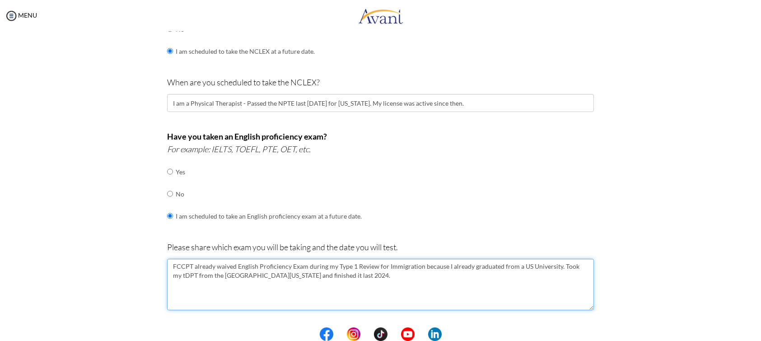
type textarea "FCCPT already waived English Proficiency Exam during my Type 1 Review for Immig…"
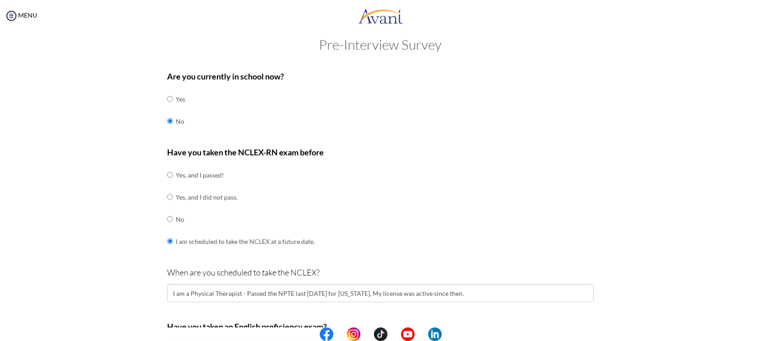
scroll to position [0, 0]
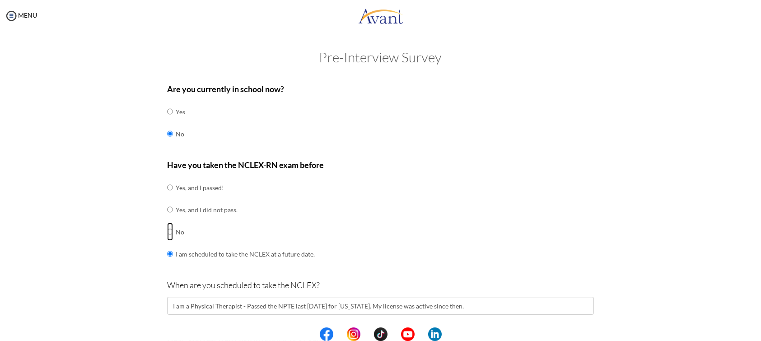
click at [167, 197] on input "radio" at bounding box center [170, 187] width 6 height 18
radio input "true"
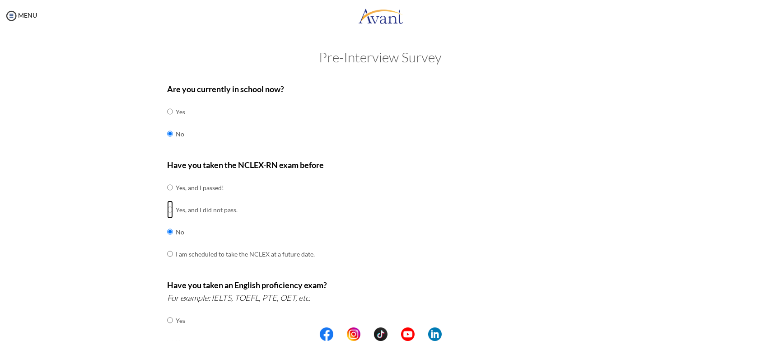
click at [167, 197] on input "radio" at bounding box center [170, 187] width 6 height 18
radio input "true"
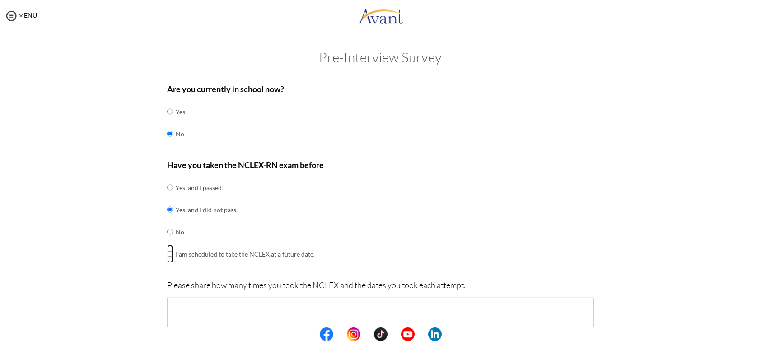
click at [167, 197] on input "radio" at bounding box center [170, 187] width 6 height 18
radio input "true"
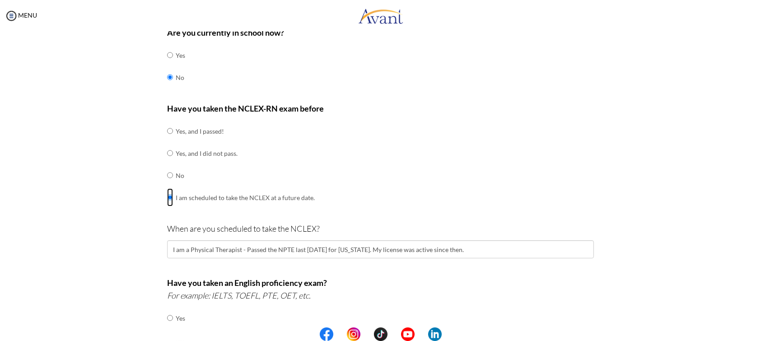
scroll to position [67, 0]
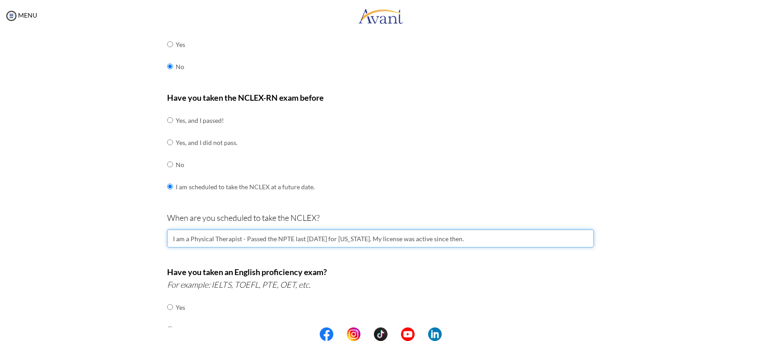
click at [460, 236] on input "I am a Physical Therapist - Passed the NPTE last July, 2021 for Connecticut. My…" at bounding box center [380, 238] width 427 height 18
click at [474, 238] on input "I am a Physical Therapist - Passed the NPTE last July, 2021 for Connecticut. My…" at bounding box center [380, 238] width 427 height 18
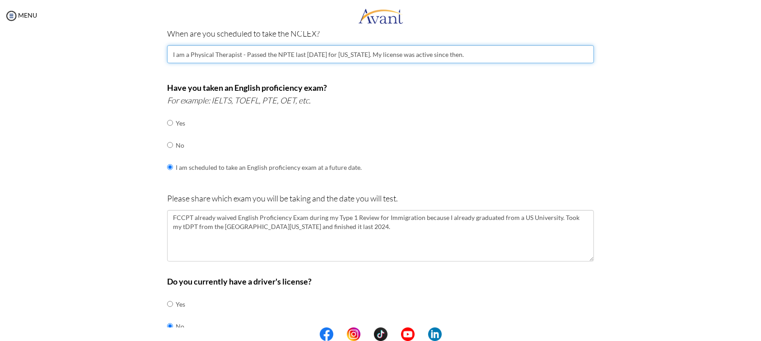
scroll to position [271, 0]
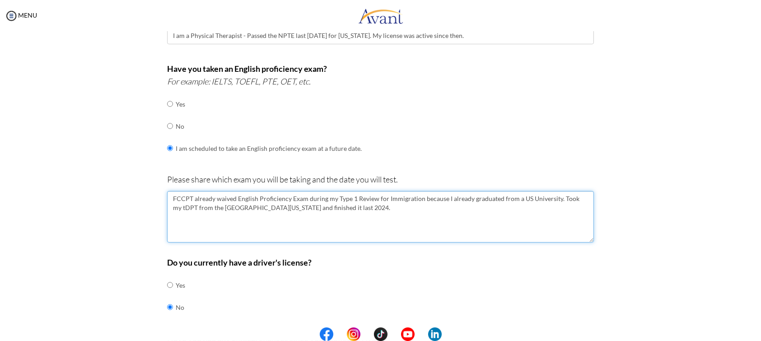
click at [350, 225] on textarea "FCCPT already waived English Proficiency Exam during my Type 1 Review for Immig…" at bounding box center [380, 217] width 427 height 52
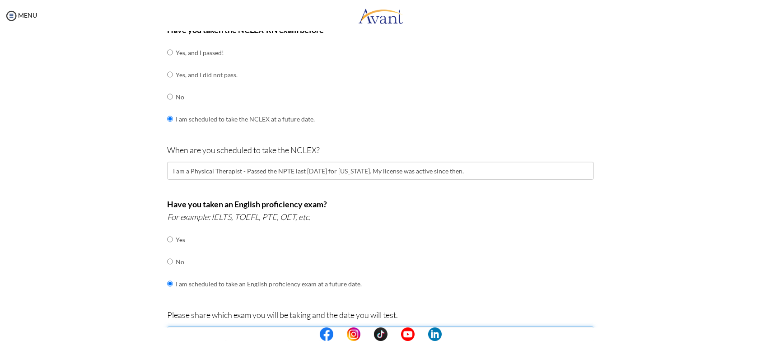
scroll to position [67, 0]
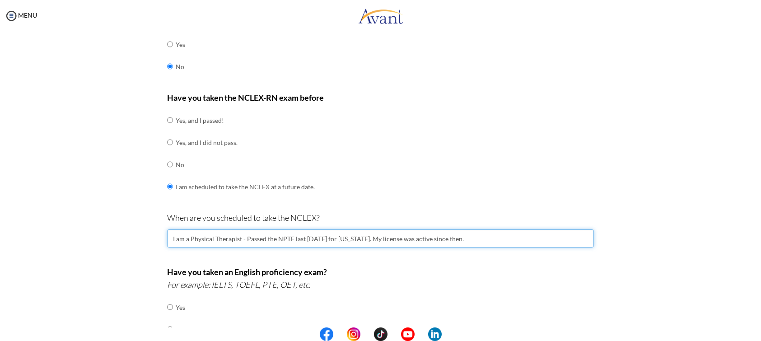
click at [234, 235] on input "I am a Physical Therapist - Passed the NPTE last July, 2021 for Connecticut. My…" at bounding box center [380, 238] width 427 height 18
click at [184, 234] on input "I am a Physical Therapist - Passed the NPTE last July, 2021 for Connecticut. My…" at bounding box center [380, 238] width 427 height 18
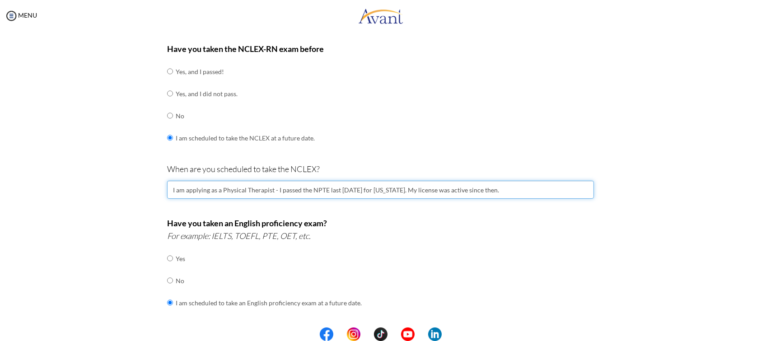
scroll to position [203, 0]
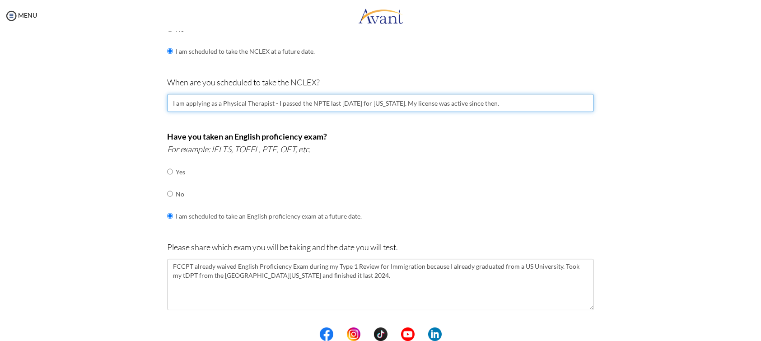
type input "I am applying as a Physical Therapist - I passed the NPTE last [DATE] for [US_S…"
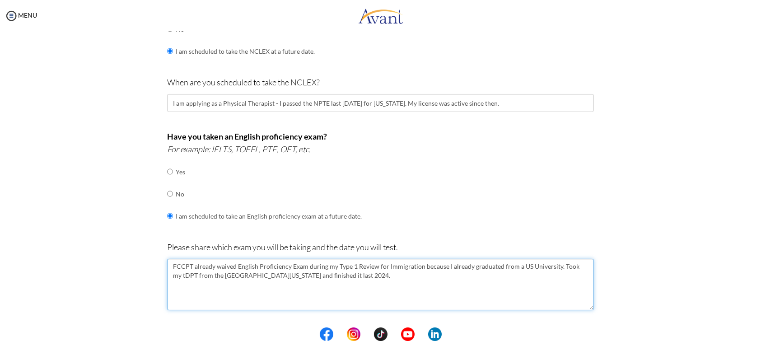
click at [346, 275] on textarea "FCCPT already waived English Proficiency Exam during my Type 1 Review for Immig…" at bounding box center [380, 285] width 427 height 52
click at [548, 271] on textarea "FCCPT already waived English Proficiency Exam during my Type 1 Review for Immig…" at bounding box center [380, 285] width 427 height 52
click at [549, 273] on textarea "FCCPT already waived English Proficiency Exam during my Type 1 Review for Immig…" at bounding box center [380, 285] width 427 height 52
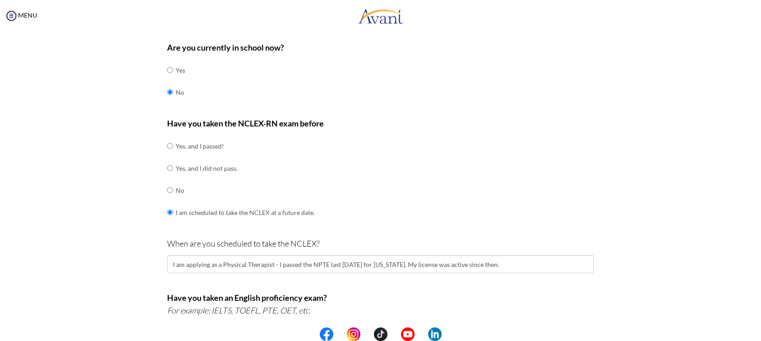
scroll to position [67, 0]
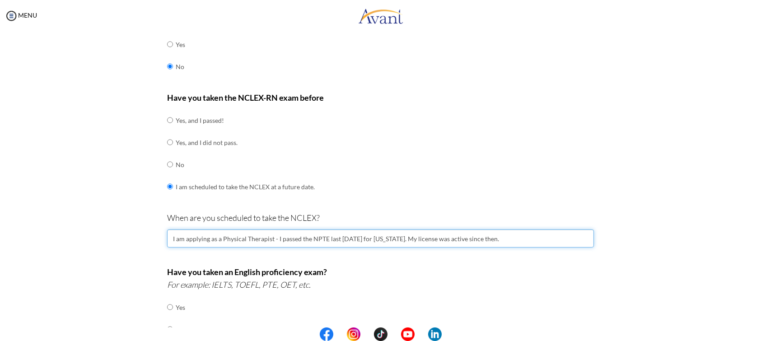
drag, startPoint x: 189, startPoint y: 234, endPoint x: 517, endPoint y: 237, distance: 327.5
click at [516, 237] on input "I am applying as a Physical Therapist - I passed the NPTE last [DATE] for [US_S…" at bounding box center [380, 238] width 427 height 18
click at [519, 235] on input "I am applying as a Physical Therapist - I passed the NPTE last [DATE] for [US_S…" at bounding box center [380, 238] width 427 height 18
drag, startPoint x: 518, startPoint y: 235, endPoint x: 225, endPoint y: 223, distance: 293.5
click at [225, 223] on div "When are you scheduled to take the NCLEX? I am applying as a Physical Therapist…" at bounding box center [380, 236] width 427 height 50
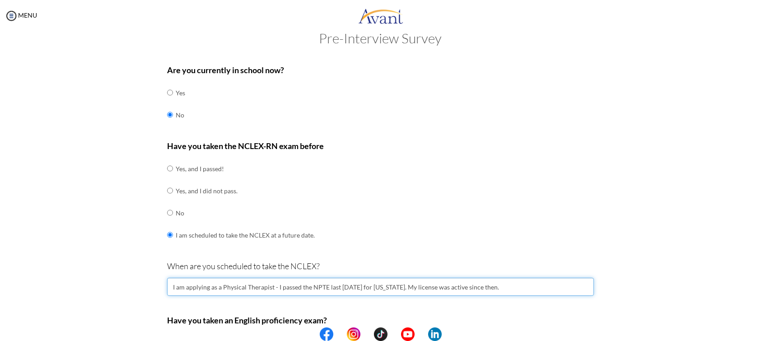
scroll to position [0, 0]
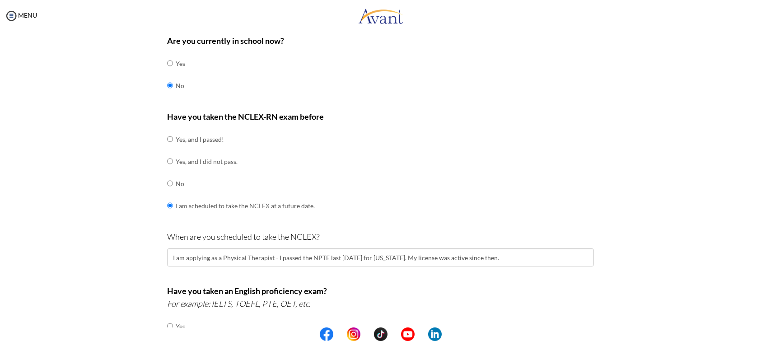
scroll to position [67, 0]
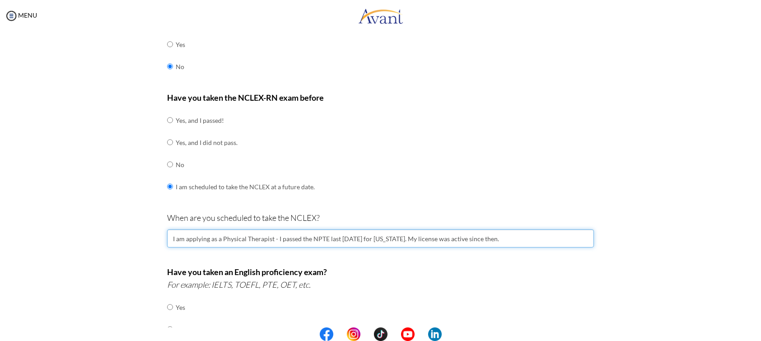
drag, startPoint x: 195, startPoint y: 238, endPoint x: 268, endPoint y: 242, distance: 72.8
click at [268, 242] on input "I am applying as a Physical Therapist - I passed the NPTE last [DATE] for [US_S…" at bounding box center [380, 238] width 427 height 18
drag, startPoint x: 272, startPoint y: 239, endPoint x: 499, endPoint y: 241, distance: 226.3
click at [499, 241] on input "I am applying as a Physical Therapist - I passed the NPTE last [DATE] for [US_S…" at bounding box center [380, 238] width 427 height 18
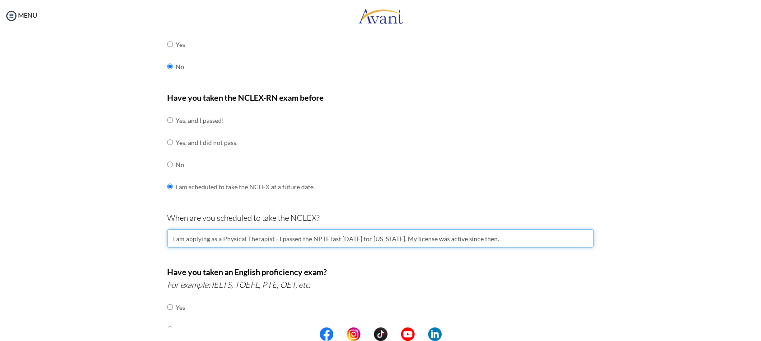
click at [499, 241] on input "I am applying as a Physical Therapist - I passed the NPTE last [DATE] for [US_S…" at bounding box center [380, 238] width 427 height 18
click at [501, 234] on input "I am applying as a Physical Therapist - I passed the NPTE last [DATE] for [US_S…" at bounding box center [380, 238] width 427 height 18
drag, startPoint x: 198, startPoint y: 237, endPoint x: 258, endPoint y: 239, distance: 59.7
click at [258, 239] on input "I am applying as a Physical Therapist - I passed the NPTE last [DATE] for [US_S…" at bounding box center [380, 238] width 427 height 18
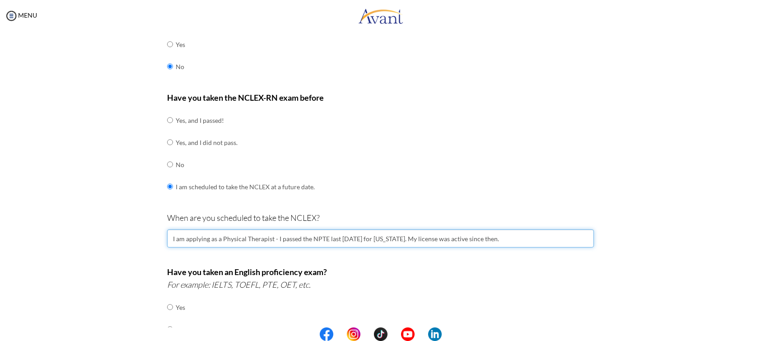
drag, startPoint x: 275, startPoint y: 236, endPoint x: 282, endPoint y: 232, distance: 8.7
click at [325, 239] on input "I am applying as a Physical Therapist - I passed the NPTE last [DATE] for [US_S…" at bounding box center [380, 238] width 427 height 18
click at [312, 241] on input "I am applying as a Physical Therapist - I passed the NPTE last [DATE] for [US_S…" at bounding box center [380, 238] width 427 height 18
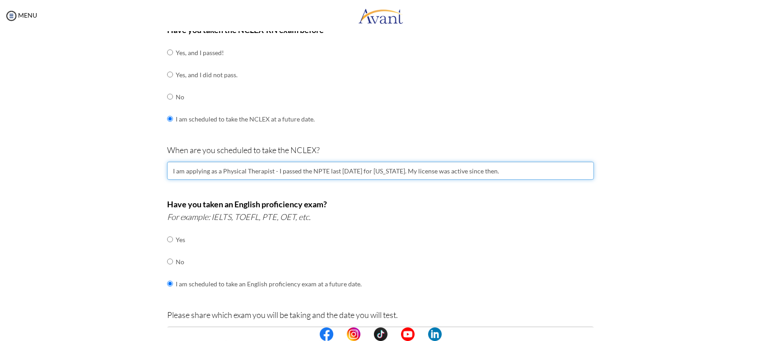
scroll to position [203, 0]
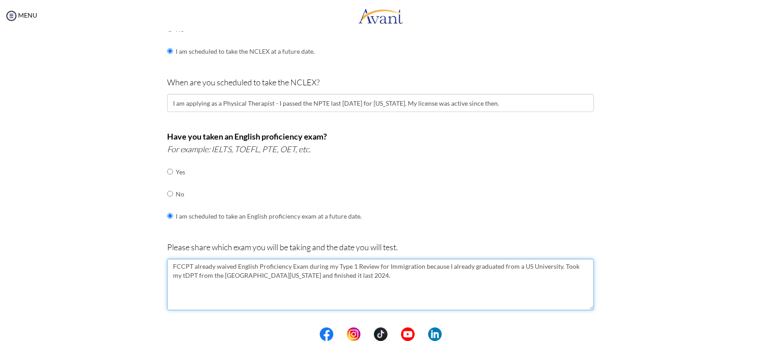
click at [229, 265] on textarea "FCCPT already waived English Proficiency Exam during my Type 1 Review for Immig…" at bounding box center [380, 285] width 427 height 52
click at [250, 279] on textarea "FCCPT already waived any English Proficiency Exam during my Type 1 Review for I…" at bounding box center [380, 285] width 427 height 52
click at [339, 279] on textarea "FCCPT already waived any English Proficiency Exam during my Type 1 Review for I…" at bounding box center [380, 285] width 427 height 52
click at [392, 279] on textarea "FCCPT already waived any English Proficiency Exam during my Type 1 Review for I…" at bounding box center [380, 285] width 427 height 52
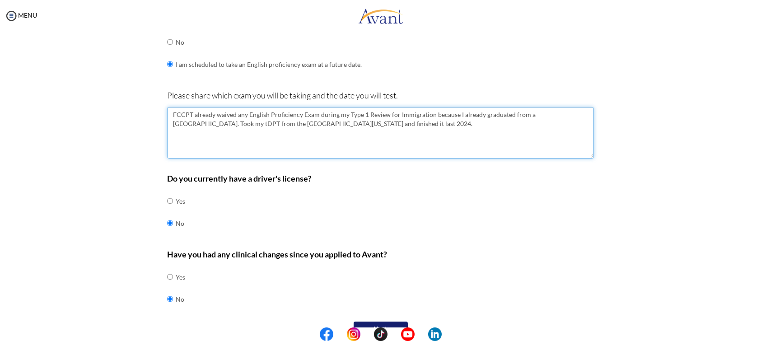
scroll to position [374, 0]
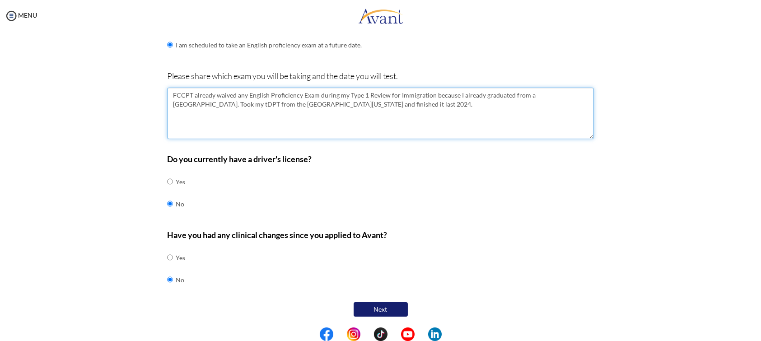
type textarea "FCCPT already waived any English Proficiency Exam during my Type 1 Review for I…"
click at [370, 307] on button "Next" at bounding box center [381, 309] width 54 height 14
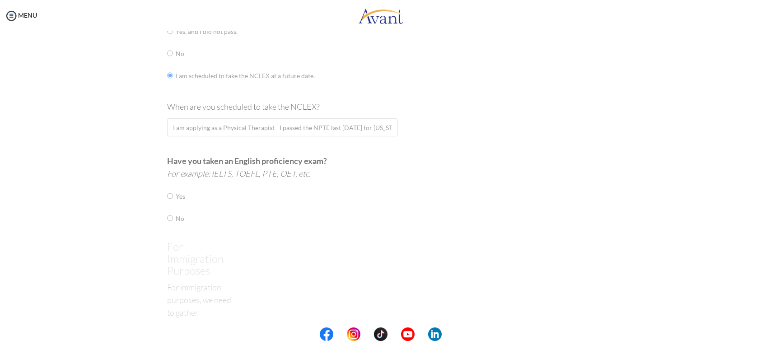
scroll to position [18, 0]
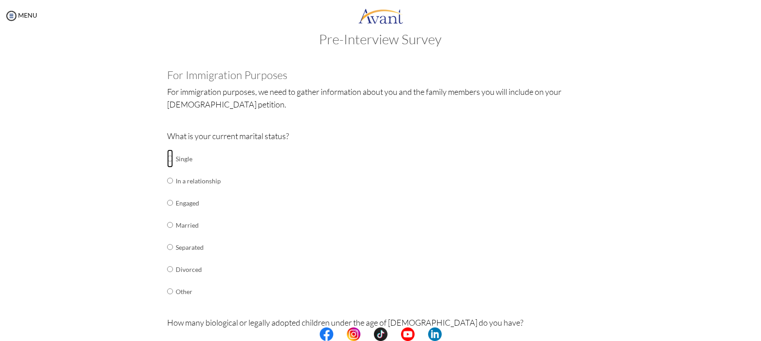
click at [167, 159] on input "radio" at bounding box center [170, 159] width 6 height 18
radio input "true"
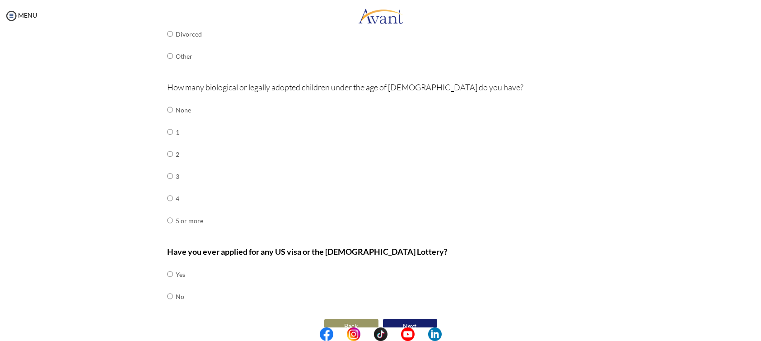
scroll to position [271, 0]
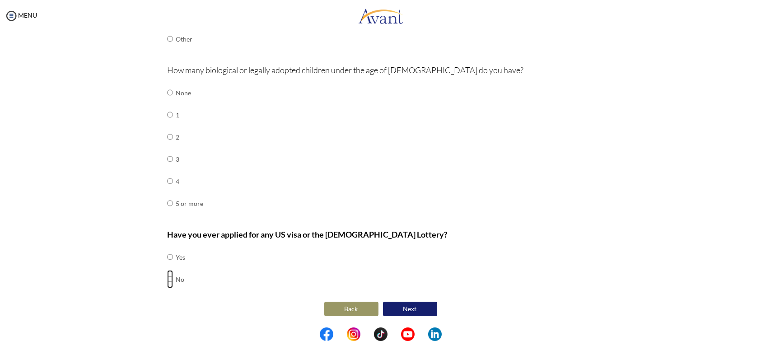
click at [167, 266] on input "radio" at bounding box center [170, 257] width 6 height 18
radio input "true"
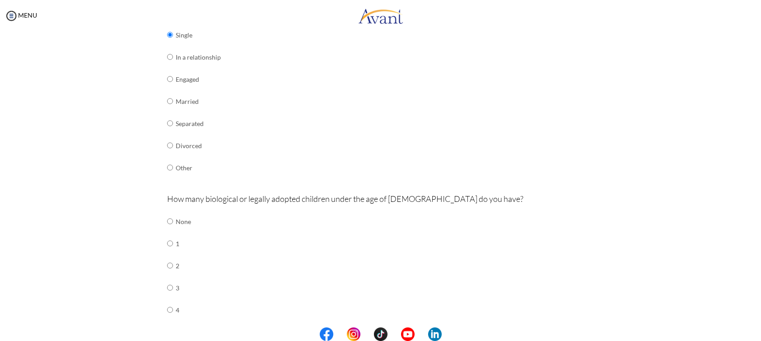
scroll to position [0, 0]
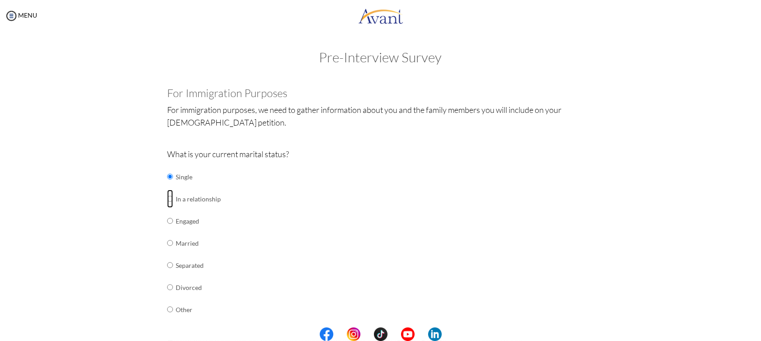
click at [167, 186] on input "radio" at bounding box center [170, 177] width 6 height 18
radio input "true"
click at [167, 177] on input "radio" at bounding box center [170, 177] width 6 height 18
radio input "true"
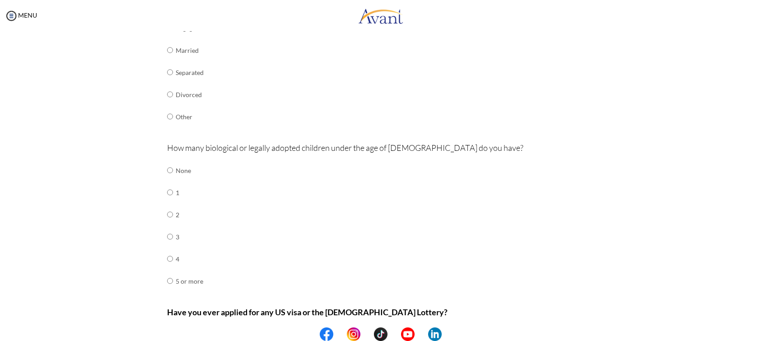
scroll to position [203, 0]
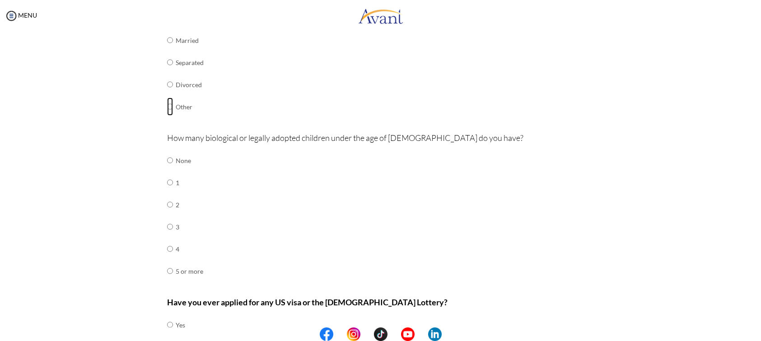
radio input "true"
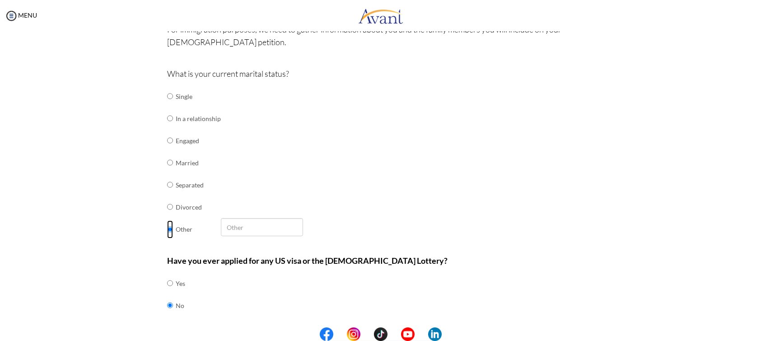
scroll to position [106, 0]
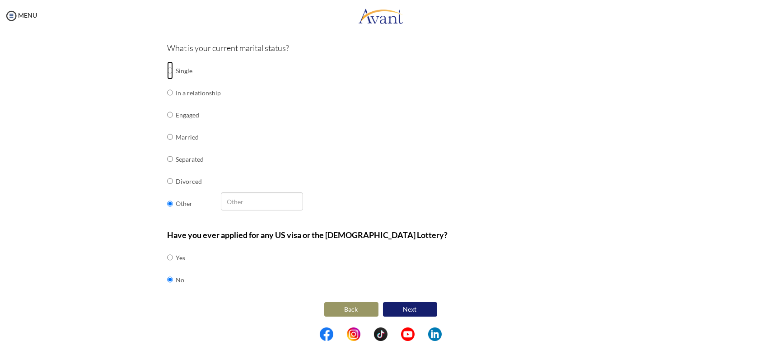
click at [167, 71] on input "radio" at bounding box center [170, 70] width 6 height 18
radio input "true"
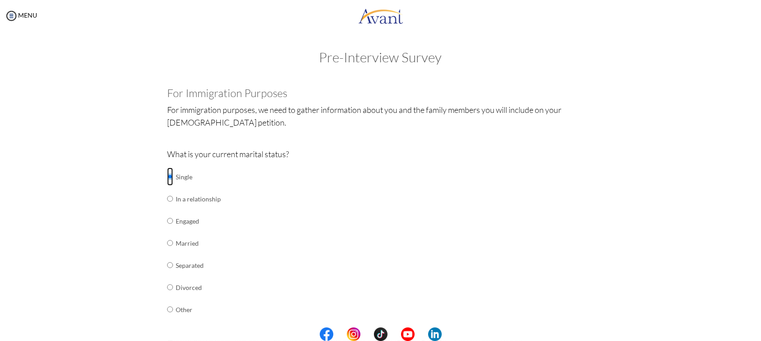
scroll to position [135, 0]
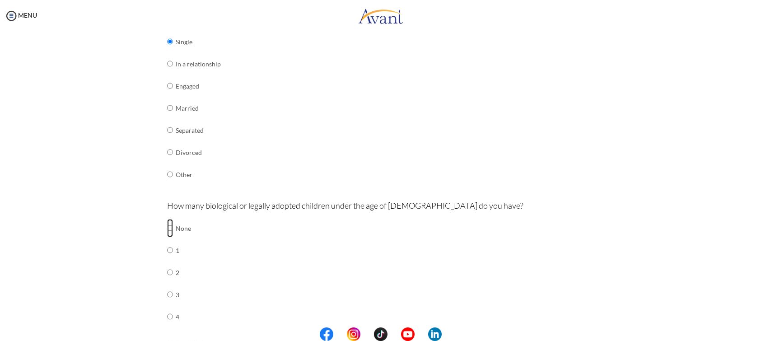
click at [167, 225] on input "radio" at bounding box center [170, 228] width 6 height 18
radio input "true"
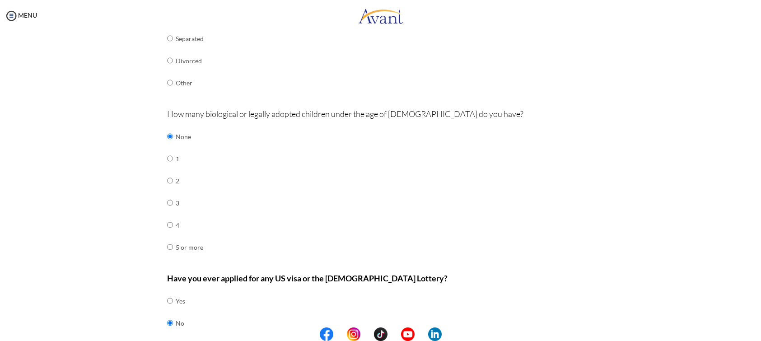
scroll to position [271, 0]
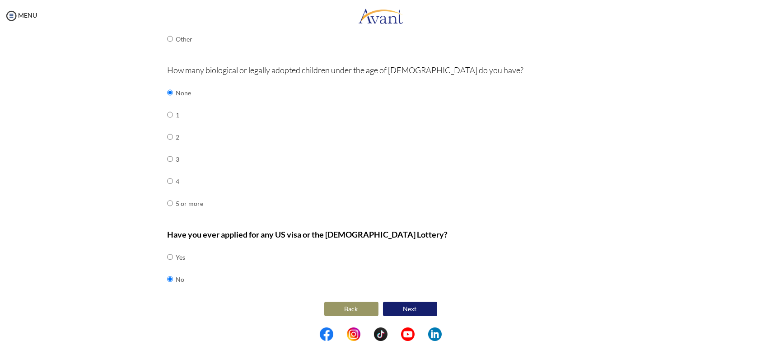
click at [0, 0] on div at bounding box center [0, 0] width 0 height 0
click at [167, 258] on input "radio" at bounding box center [170, 257] width 6 height 18
radio input "true"
click at [167, 266] on input "radio" at bounding box center [170, 257] width 6 height 18
radio input "true"
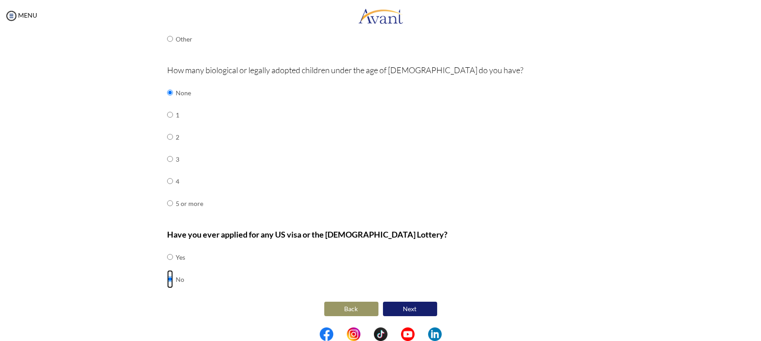
click at [167, 266] on input "radio" at bounding box center [170, 257] width 6 height 18
click at [167, 258] on input "radio" at bounding box center [170, 257] width 6 height 18
radio input "true"
click at [397, 309] on button "Next" at bounding box center [410, 309] width 54 height 14
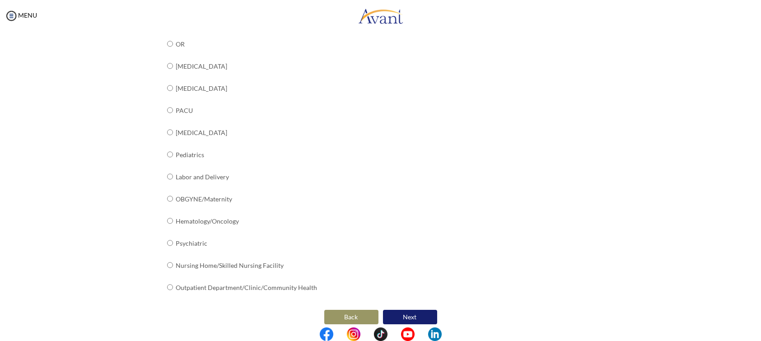
scroll to position [314, 0]
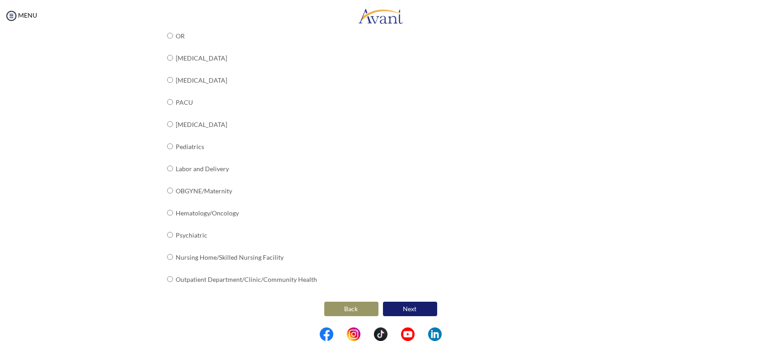
click at [329, 306] on button "Back" at bounding box center [351, 309] width 54 height 14
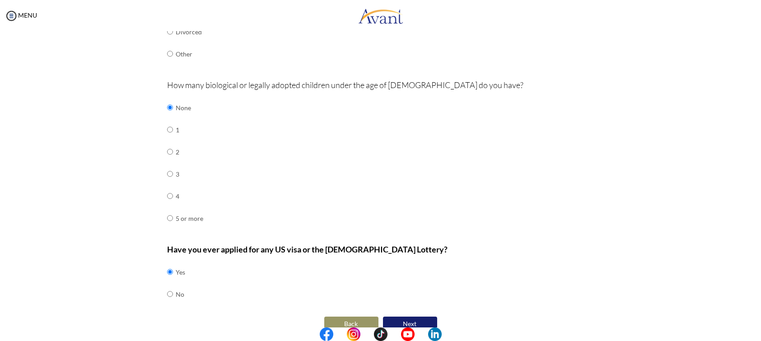
scroll to position [271, 0]
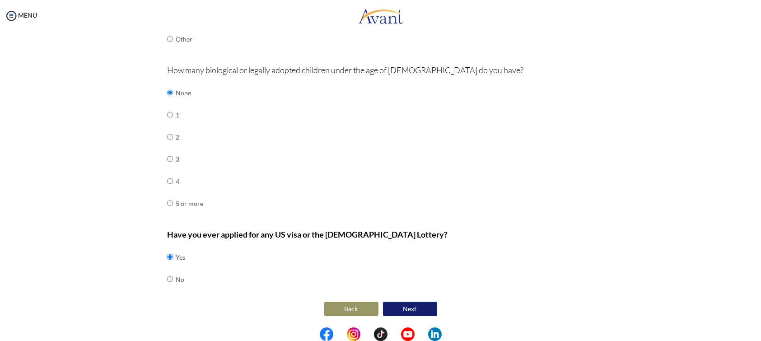
click at [397, 313] on button "Next" at bounding box center [410, 309] width 54 height 14
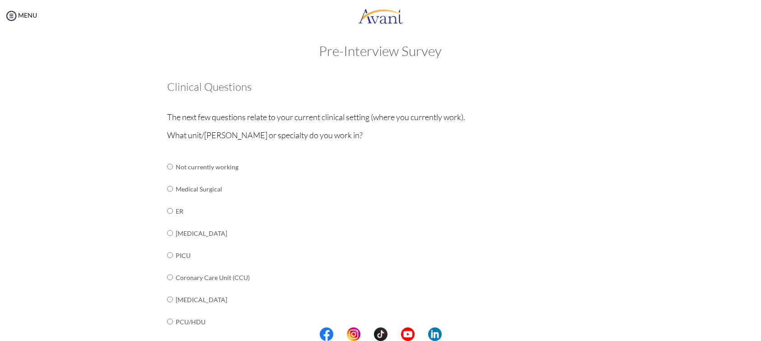
scroll to position [0, 0]
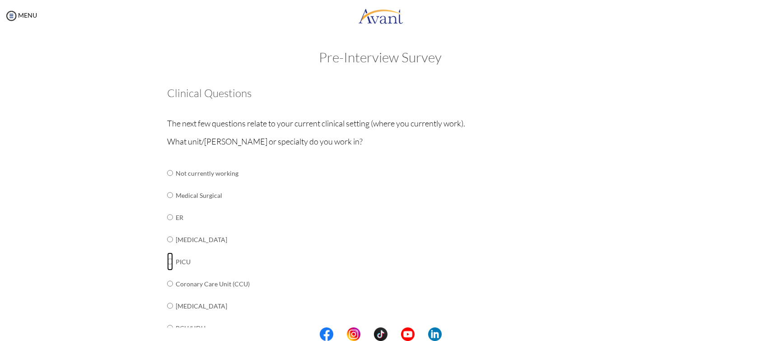
click at [167, 182] on input "radio" at bounding box center [170, 173] width 6 height 18
radio input "true"
click at [167, 182] on input "radio" at bounding box center [170, 173] width 6 height 18
radio input "true"
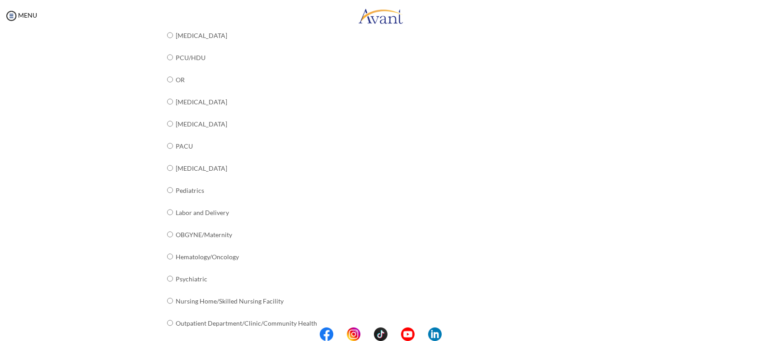
scroll to position [314, 0]
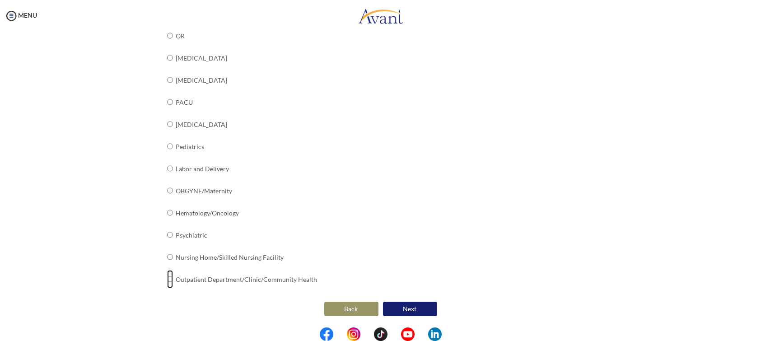
radio input "true"
click at [176, 258] on td "Nursing Home/Skilled Nursing Facility" at bounding box center [246, 257] width 141 height 22
radio input "true"
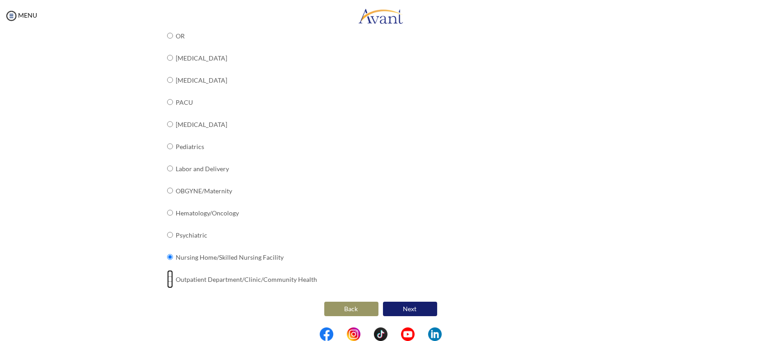
radio input "true"
click at [387, 309] on button "Next" at bounding box center [410, 309] width 54 height 14
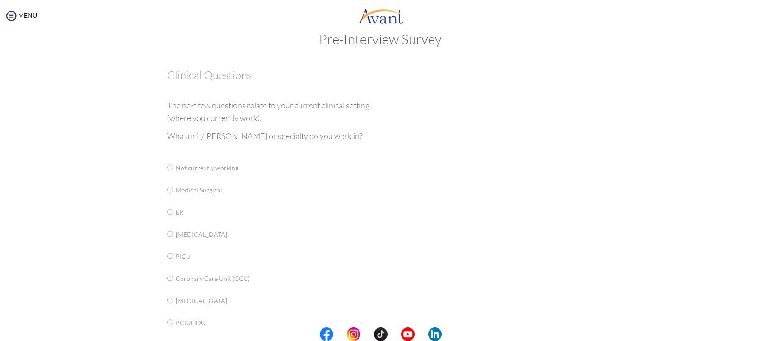
scroll to position [0, 0]
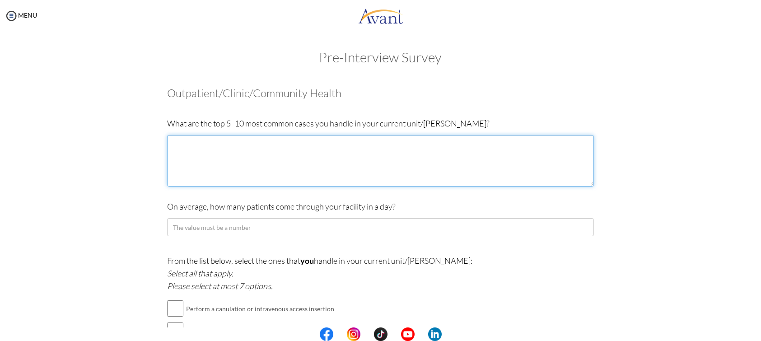
click at [263, 165] on textarea at bounding box center [380, 161] width 427 height 52
click at [316, 153] on textarea at bounding box center [380, 161] width 427 height 52
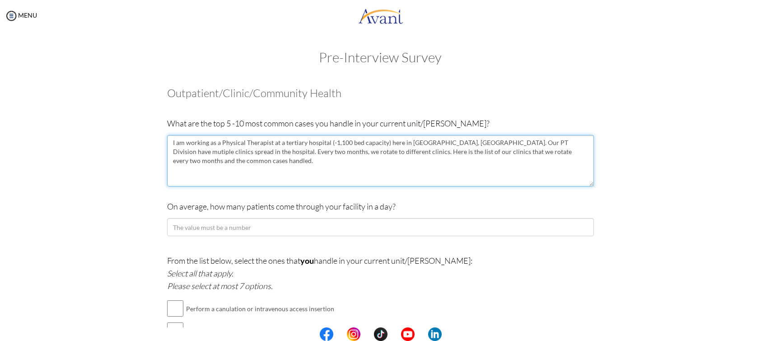
click at [342, 149] on textarea "I am working as a Physical Therapist at a tertiary hospital (-1,100 bed capacit…" at bounding box center [380, 161] width 427 height 52
click at [338, 159] on textarea "I am working as a Physical Therapist at a tertiary hospital (-1,100 bed capacit…" at bounding box center [380, 161] width 427 height 52
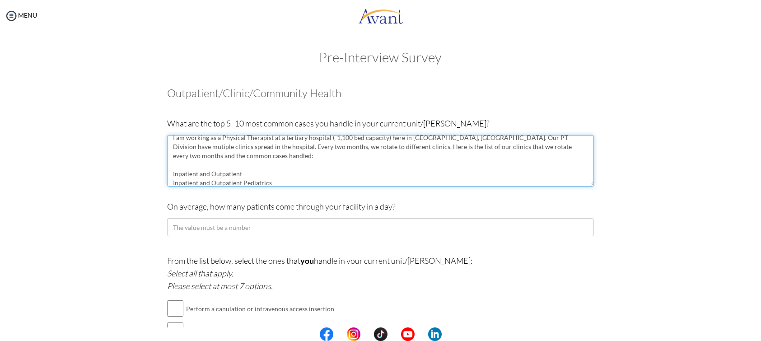
click at [326, 173] on textarea "I am working as a Physical Therapist at a tertiary hospital (-1,100 bed capacit…" at bounding box center [380, 161] width 427 height 52
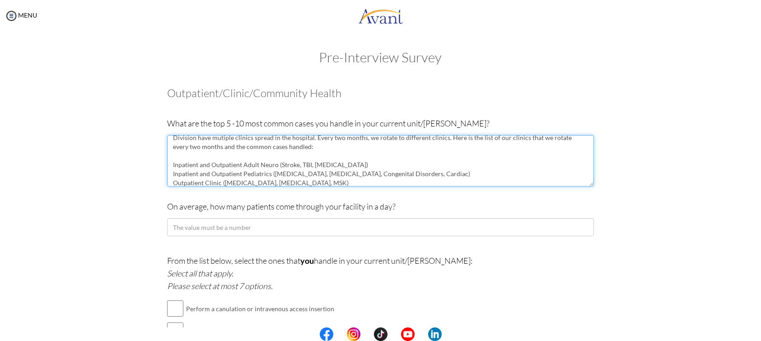
scroll to position [23, 0]
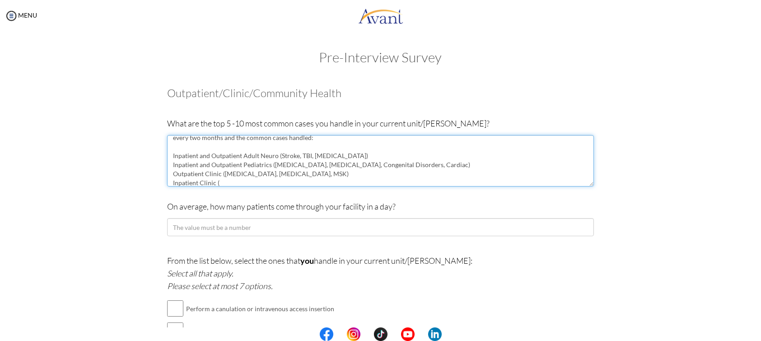
click at [326, 173] on textarea "I am working as a Physical Therapist at a tertiary hospital (-1,100 bed capacit…" at bounding box center [380, 161] width 427 height 52
click at [290, 154] on textarea "I am working as a Physical Therapist at a tertiary hospital (-1,100 bed capacit…" at bounding box center [380, 161] width 427 height 52
click at [317, 155] on textarea "I am working as a Physical Therapist at a tertiary hospital (-1,100 bed capacit…" at bounding box center [380, 161] width 427 height 52
click at [334, 155] on textarea "I am working as a Physical Therapist at a tertiary hospital (-1,100 bed capacit…" at bounding box center [380, 161] width 427 height 52
click at [257, 173] on textarea "I am working as a Physical Therapist at a tertiary hospital (-1,100 bed capacit…" at bounding box center [380, 161] width 427 height 52
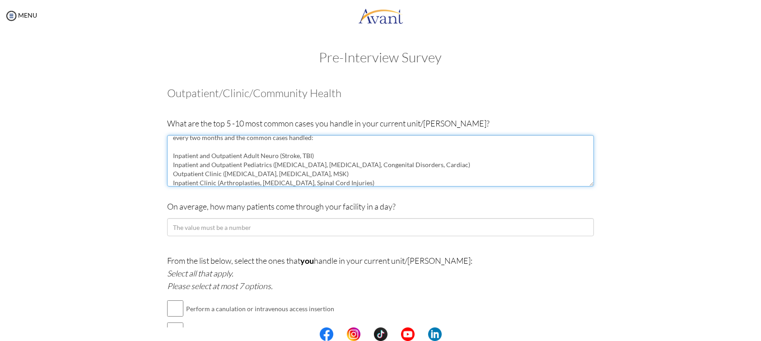
click at [297, 175] on textarea "I am working as a Physical Therapist at a tertiary hospital (-1,100 bed capacit…" at bounding box center [380, 161] width 427 height 52
type textarea "I am working as a Physical Therapist at a tertiary hospital (-1,100 bed capacit…"
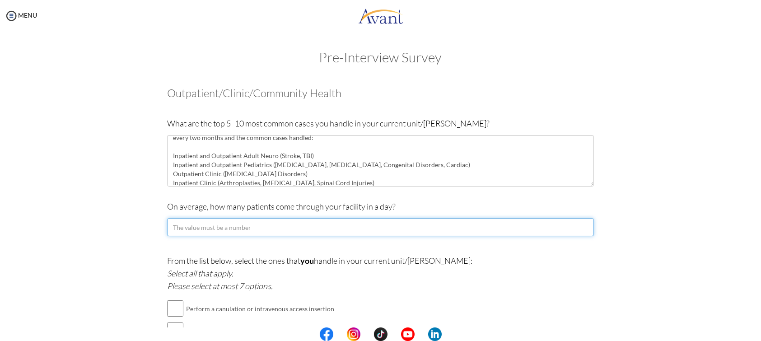
click at [352, 223] on input "number" at bounding box center [380, 227] width 427 height 18
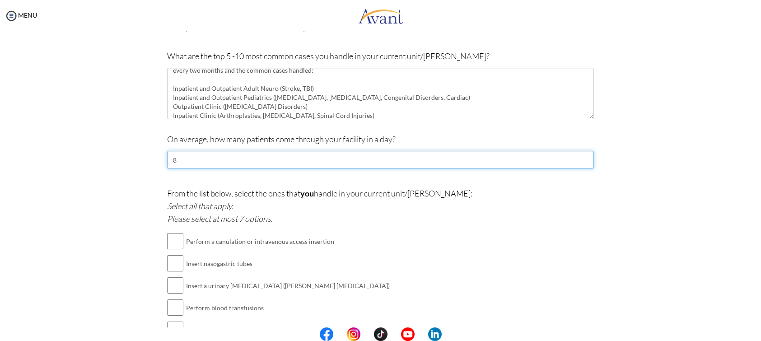
type input "8"
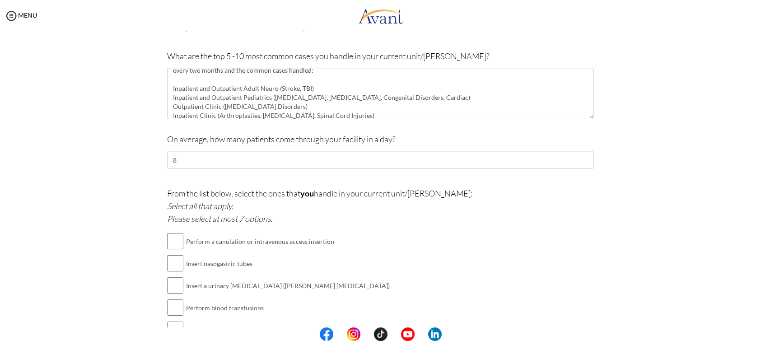
click at [462, 220] on p "From the list below, select the ones that you handle in your current unit/ward:…" at bounding box center [380, 206] width 427 height 38
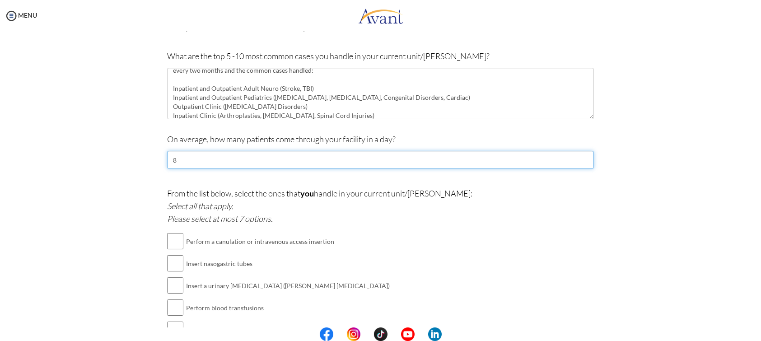
click at [204, 164] on input "8" at bounding box center [380, 160] width 427 height 18
type input "6"
type input "7"
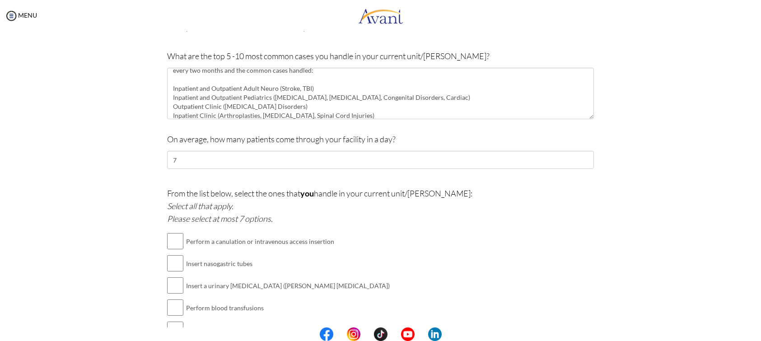
click at [492, 291] on div "From the list below, select the ones that you handle in your current unit/ward:…" at bounding box center [380, 301] width 427 height 229
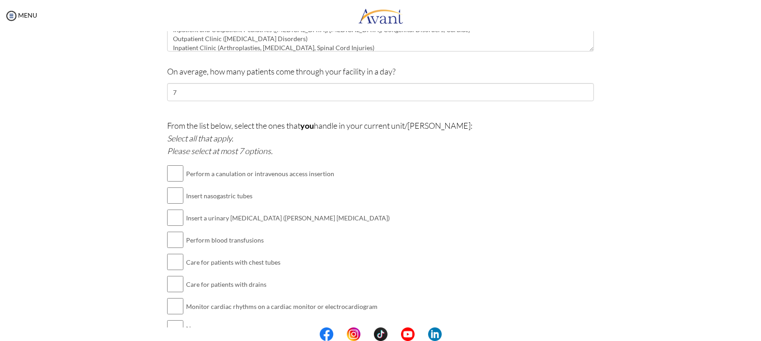
scroll to position [184, 0]
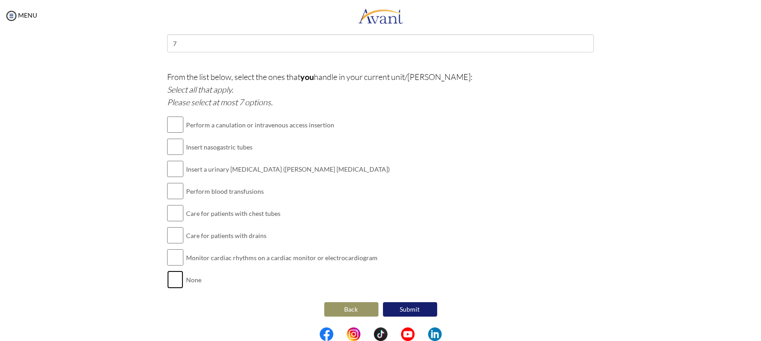
click at [172, 271] on input "checkbox" at bounding box center [175, 280] width 16 height 18
click at [173, 280] on input "checkbox" at bounding box center [175, 280] width 16 height 18
checkbox input "false"
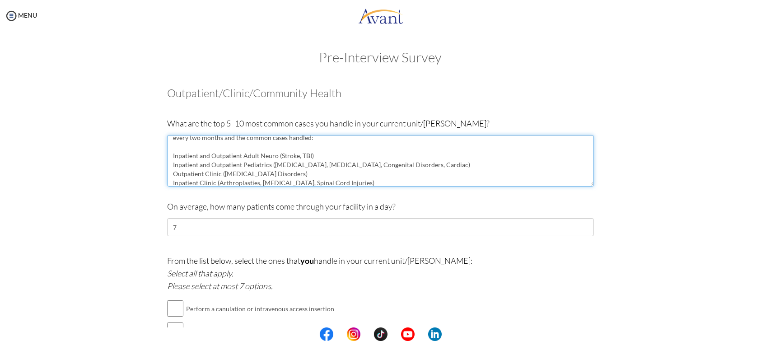
click at [267, 177] on textarea "I am working as a Physical Therapist at a tertiary hospital (-1,100 bed capacit…" at bounding box center [380, 161] width 427 height 52
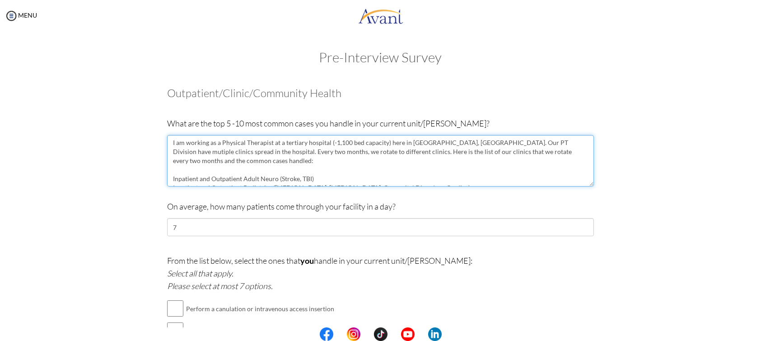
click at [294, 143] on textarea "I am working as a Physical Therapist at a tertiary hospital (-1,100 bed capacit…" at bounding box center [380, 161] width 427 height 52
click at [438, 141] on textarea "I am working as a Physical Therapist at a tertiary hospital (-1,100 bed capacit…" at bounding box center [380, 161] width 427 height 52
click at [225, 154] on textarea "I am working as a Physical Therapist at a tertiary hospital (-1,100 bed capacit…" at bounding box center [380, 161] width 427 height 52
click at [187, 154] on textarea "I am working as a Physical Therapist at a tertiary hospital (-1,100 bed capacit…" at bounding box center [380, 161] width 427 height 52
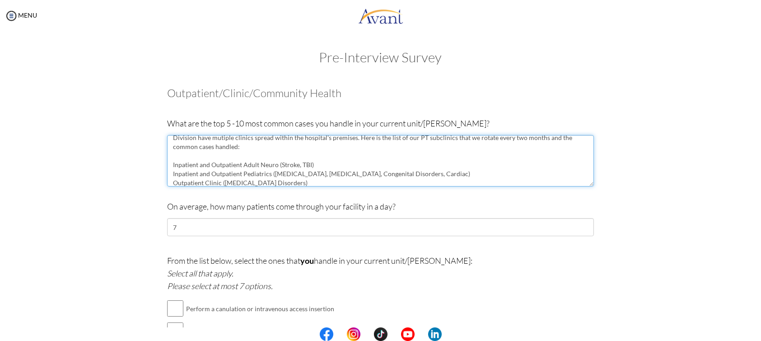
scroll to position [3, 0]
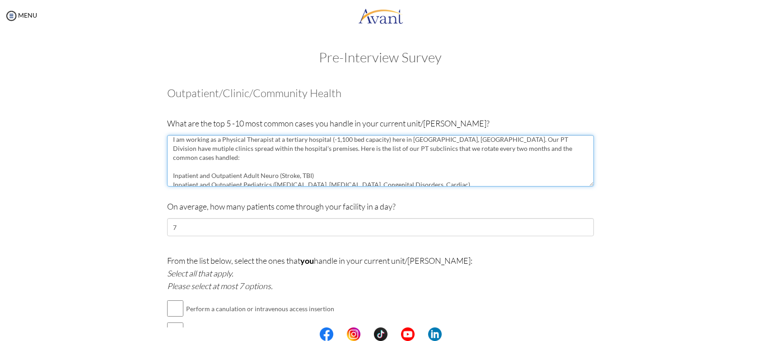
click at [353, 153] on textarea "I am working as a Physical Therapist at a tertiary hospital (-1,100 bed capacit…" at bounding box center [380, 161] width 427 height 52
click at [351, 153] on textarea "I am working as a Physical Therapist at a tertiary hospital (-1,100 bed capacit…" at bounding box center [380, 161] width 427 height 52
click at [350, 151] on textarea "I am working as a Physical Therapist at a tertiary hospital (-1,100 bed capacit…" at bounding box center [380, 161] width 427 height 52
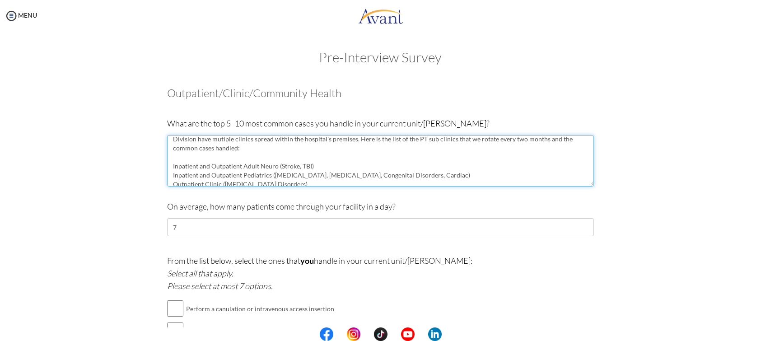
scroll to position [18, 0]
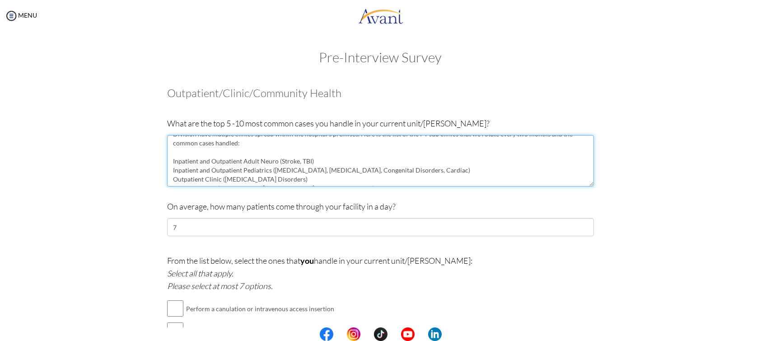
click at [355, 159] on textarea "I am working as a Physical Therapist at a tertiary hospital (-1,100 bed capacit…" at bounding box center [380, 161] width 427 height 52
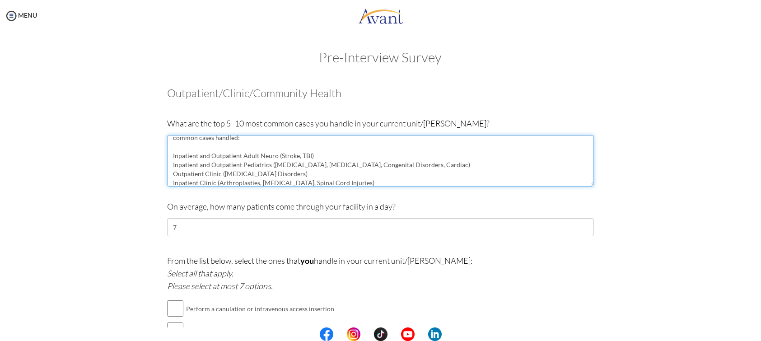
scroll to position [0, 0]
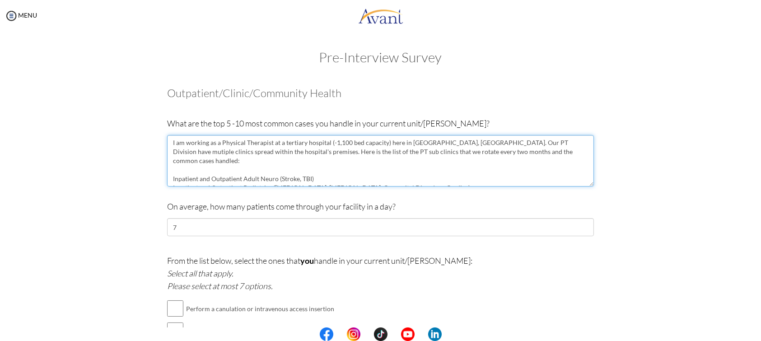
click at [185, 145] on textarea "I am working as a Physical Therapist at a tertiary hospital (-1,100 bed capacit…" at bounding box center [380, 161] width 427 height 52
click at [217, 144] on textarea "I am working as a Physical Therapist at a tertiary hospital (-1,100 bed capacit…" at bounding box center [380, 161] width 427 height 52
click at [255, 144] on textarea "I am working as a Physical Therapist at a tertiary hospital (-1,100 bed capacit…" at bounding box center [380, 161] width 427 height 52
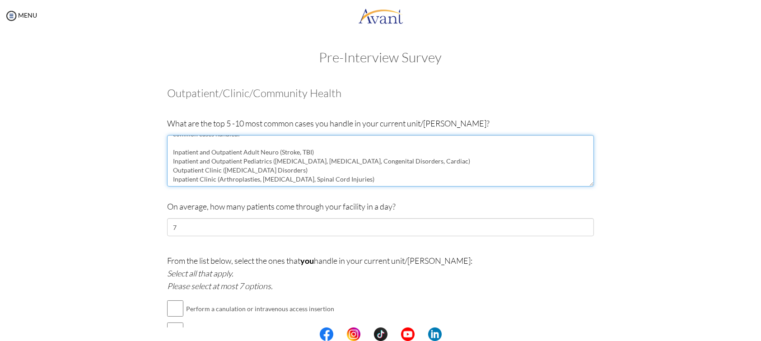
click at [272, 175] on textarea "I am working as a Physical Therapist at a tertiary hospital (-1,100 bed capacit…" at bounding box center [380, 161] width 427 height 52
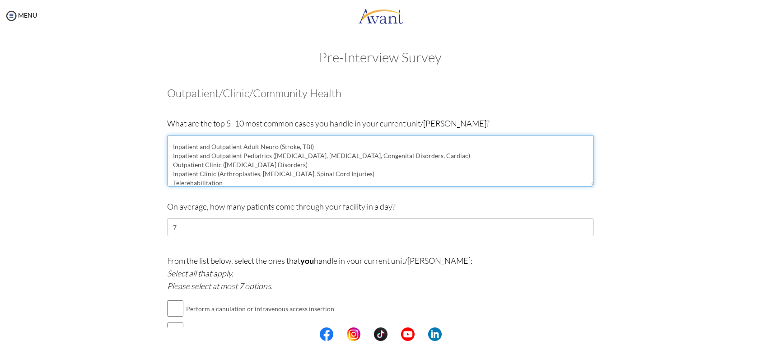
scroll to position [0, 0]
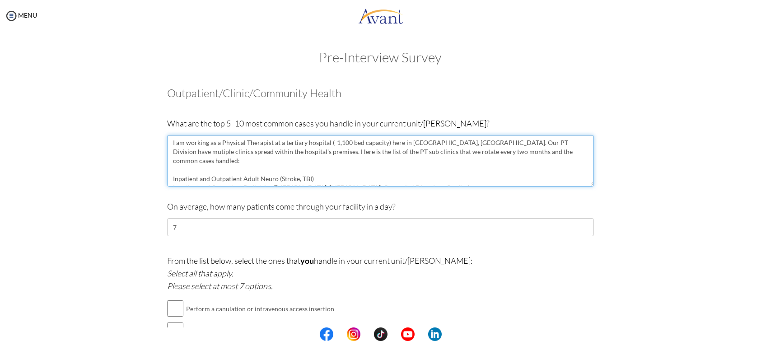
click at [457, 144] on textarea "I am working as a Physical Therapist at a tertiary hospital (-1,100 bed capacit…" at bounding box center [380, 161] width 427 height 52
click at [221, 153] on textarea "I am working as a Physical Therapist at a tertiary hospital (-1,100 bed capacit…" at bounding box center [380, 161] width 427 height 52
click at [274, 171] on textarea "I am working as a Physical Therapist at a tertiary hospital (-1,100 bed capacit…" at bounding box center [380, 161] width 427 height 52
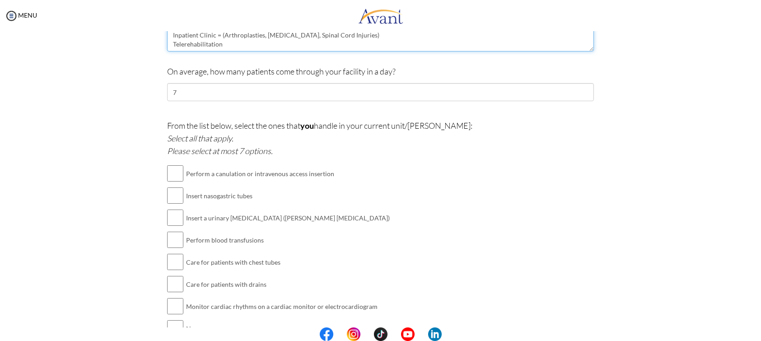
scroll to position [184, 0]
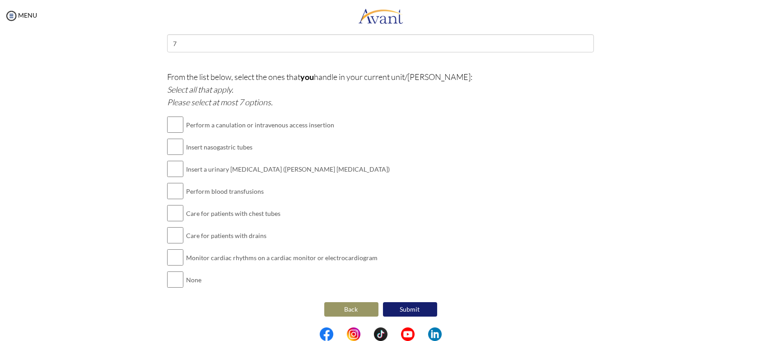
type textarea "I am working as a Physical Therapist at a tertiary hospital (-1,100 bed capacit…"
click at [421, 306] on button "Submit" at bounding box center [410, 309] width 54 height 14
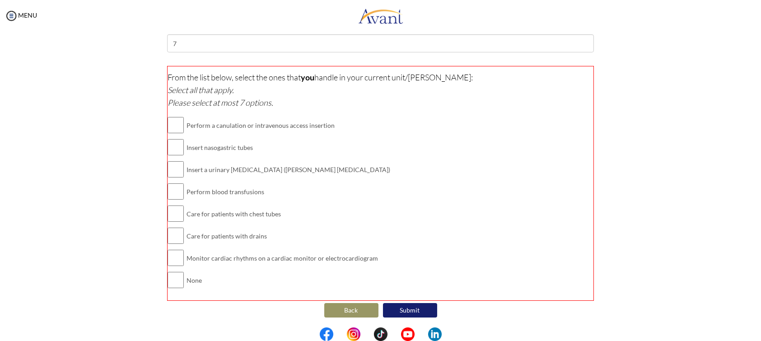
scroll to position [185, 0]
click at [172, 283] on input "checkbox" at bounding box center [176, 279] width 16 height 18
click at [172, 276] on input "checkbox" at bounding box center [176, 279] width 16 height 18
click at [173, 273] on input "checkbox" at bounding box center [176, 279] width 16 height 18
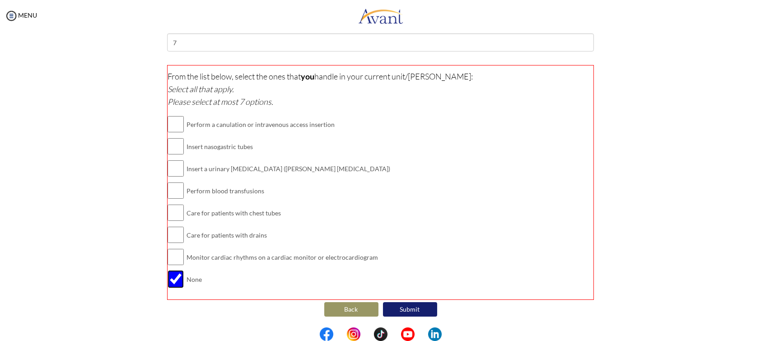
checkbox input "false"
click at [177, 231] on input "checkbox" at bounding box center [176, 235] width 16 height 18
checkbox input "true"
click at [168, 259] on input "checkbox" at bounding box center [176, 257] width 16 height 18
checkbox input "true"
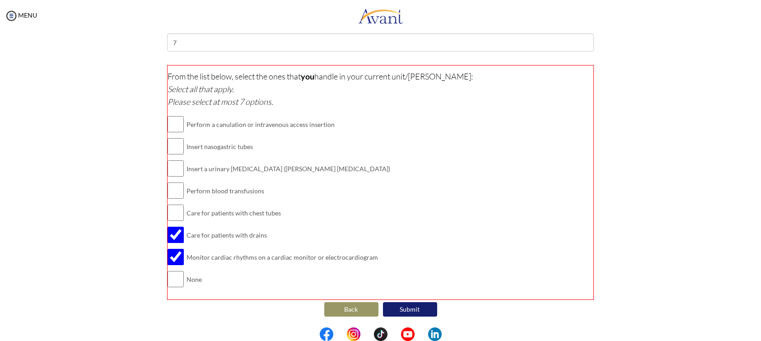
click at [402, 310] on button "Submit" at bounding box center [410, 309] width 54 height 14
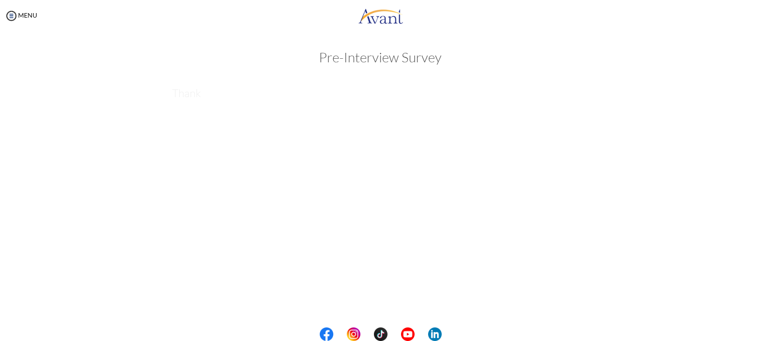
scroll to position [0, 0]
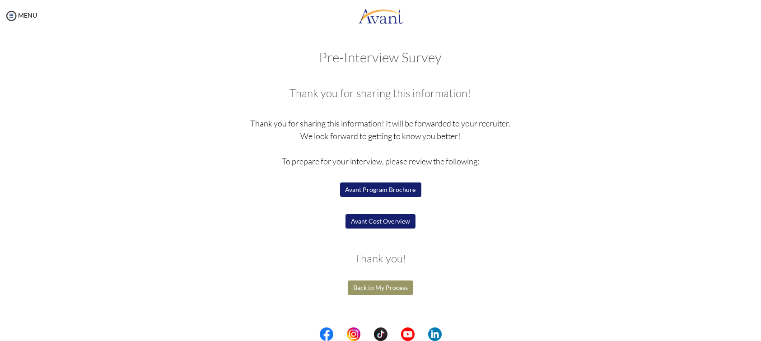
click at [368, 192] on button "Avant Program Brochure" at bounding box center [380, 190] width 81 height 14
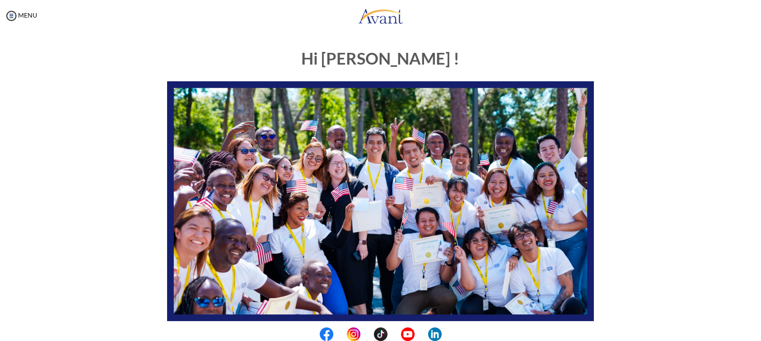
scroll to position [160, 0]
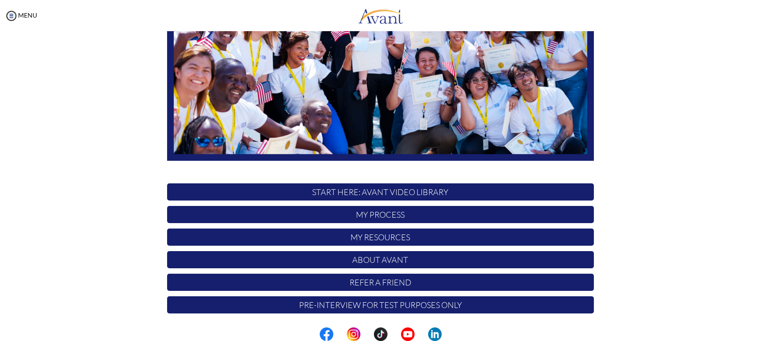
click at [349, 215] on p "My Process" at bounding box center [380, 214] width 427 height 17
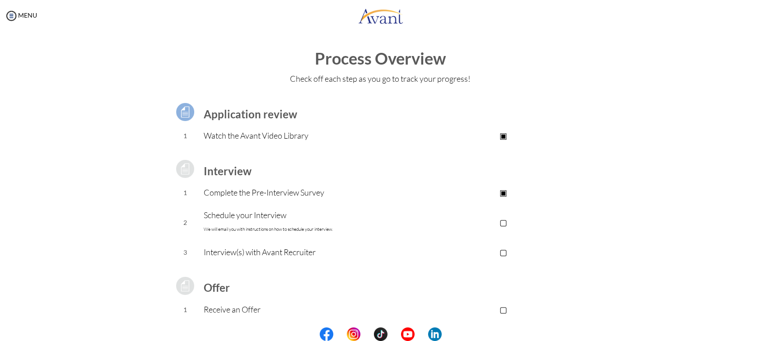
drag, startPoint x: 357, startPoint y: 194, endPoint x: 300, endPoint y: 192, distance: 57.9
click at [357, 194] on p "Complete the Pre-Interview Survey" at bounding box center [308, 192] width 209 height 13
click at [290, 192] on p "Complete the Pre-Interview Survey" at bounding box center [308, 192] width 209 height 13
drag, startPoint x: 240, startPoint y: 136, endPoint x: 226, endPoint y: 114, distance: 26.2
click at [237, 130] on p "Watch the Avant Video Library" at bounding box center [308, 135] width 209 height 13
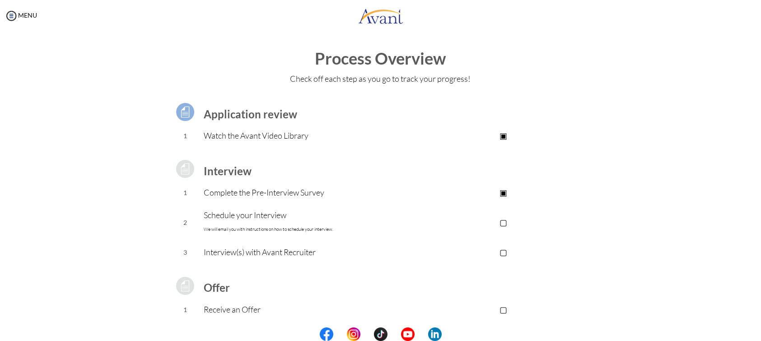
click at [223, 108] on b "Application review" at bounding box center [251, 114] width 94 height 13
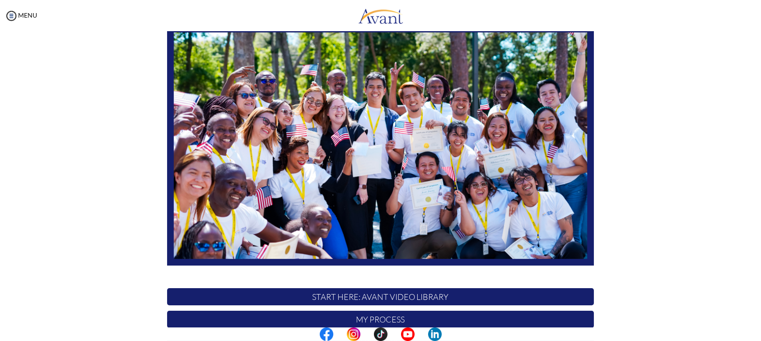
scroll to position [160, 0]
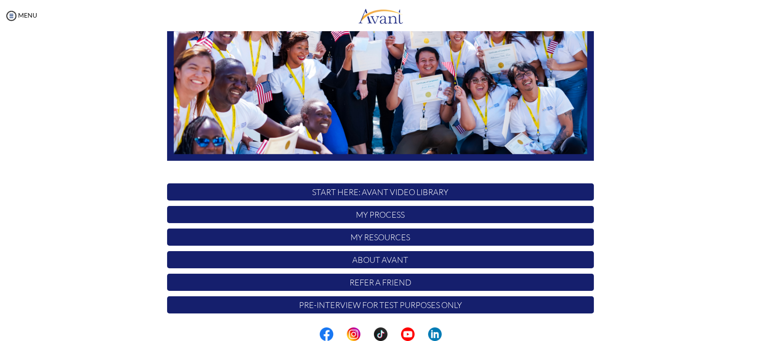
click at [351, 257] on p "About Avant" at bounding box center [380, 259] width 427 height 17
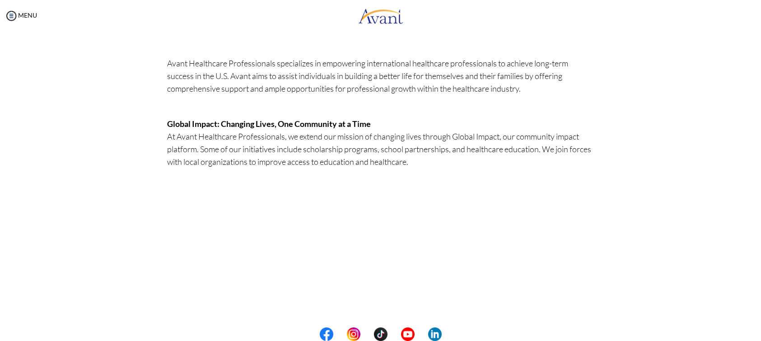
scroll to position [235, 0]
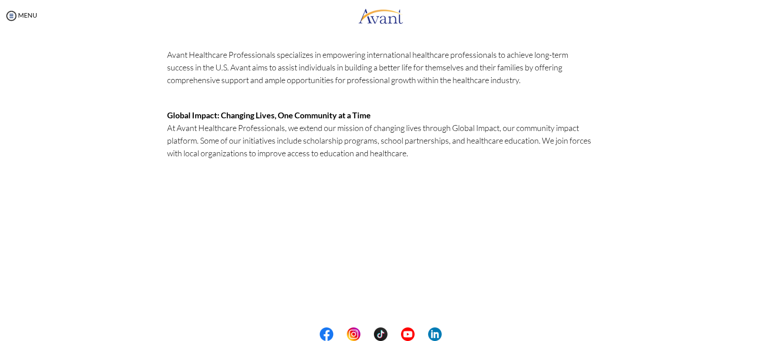
scroll to position [235, 0]
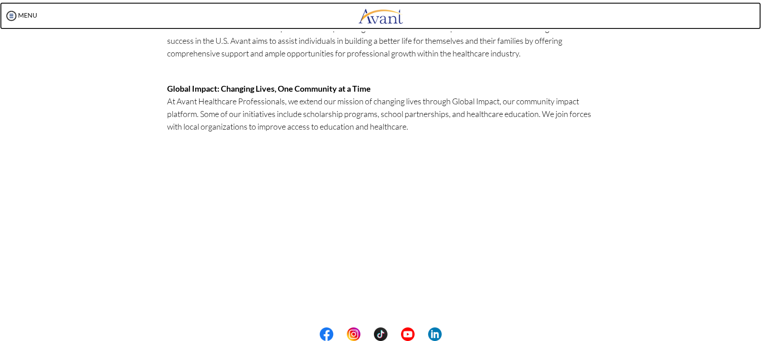
click at [387, 18] on img at bounding box center [380, 15] width 45 height 27
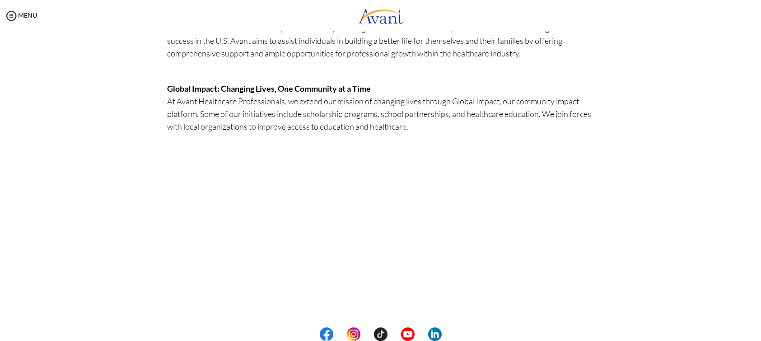
click at [392, 96] on p "Global Impact: Changing Lives, One Community at a Time At Avant Healthcare Prof…" at bounding box center [380, 113] width 427 height 63
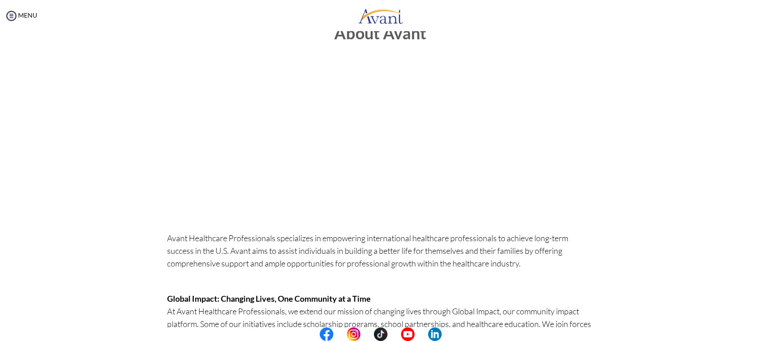
scroll to position [0, 0]
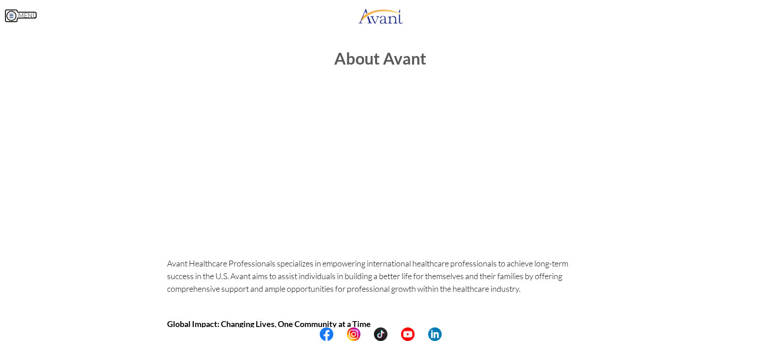
click at [13, 17] on img at bounding box center [12, 16] width 14 height 14
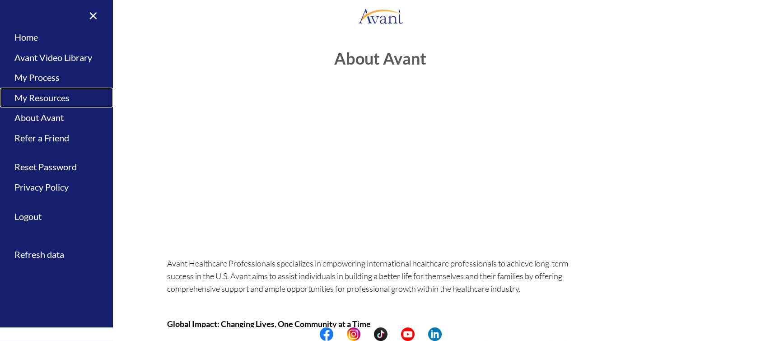
click at [45, 96] on link "My Resources" at bounding box center [56, 98] width 113 height 20
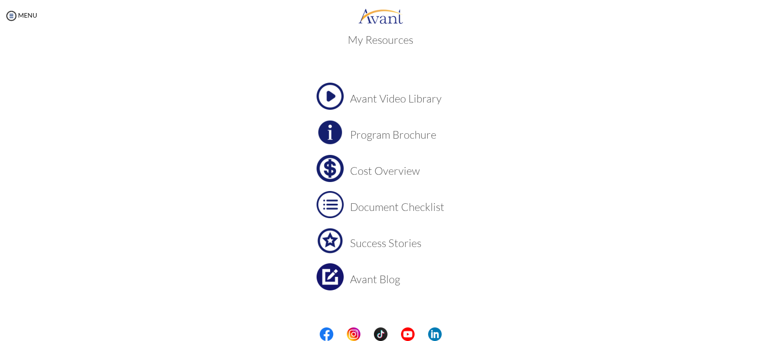
scroll to position [23, 0]
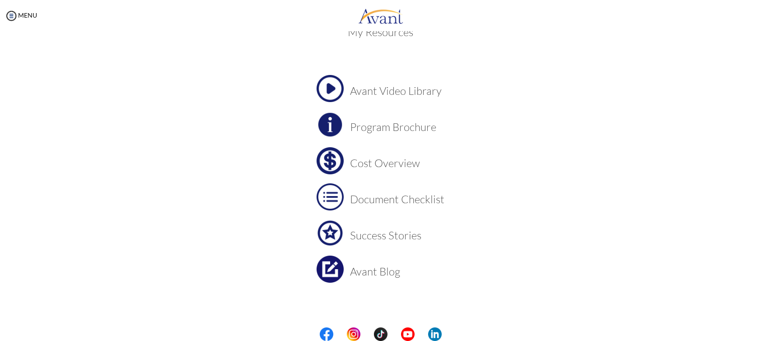
click at [330, 165] on img at bounding box center [330, 160] width 27 height 27
click at [331, 196] on img at bounding box center [330, 196] width 27 height 27
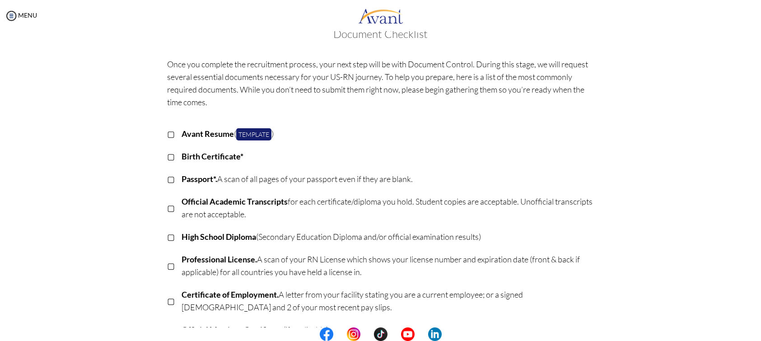
scroll to position [0, 0]
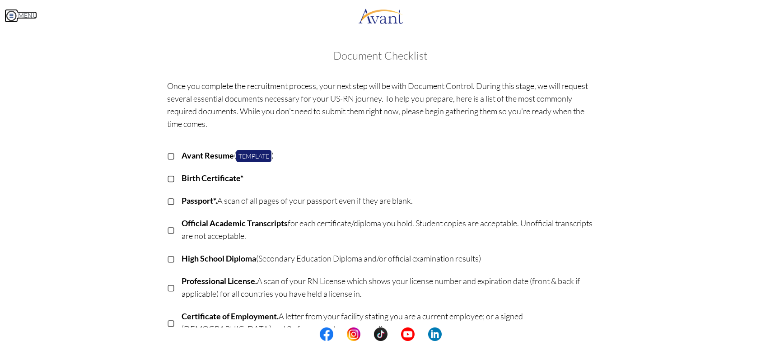
click at [18, 17] on link "MENU" at bounding box center [21, 15] width 33 height 8
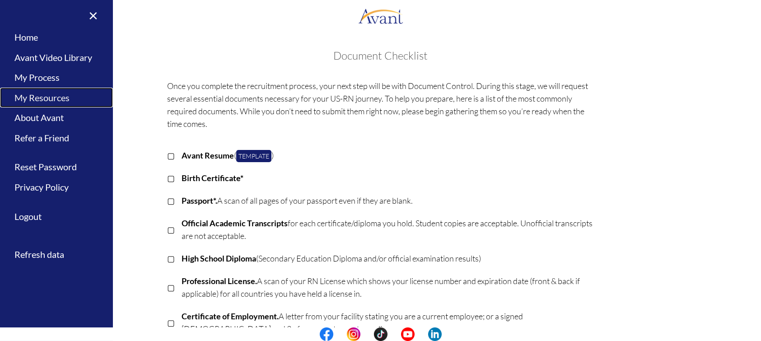
click at [72, 95] on link "My Resources" at bounding box center [56, 98] width 113 height 20
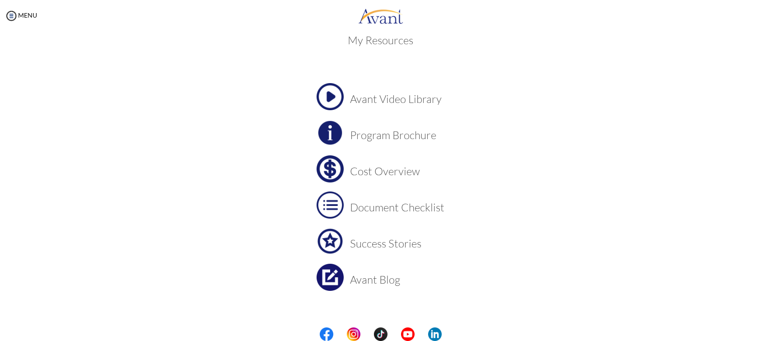
scroll to position [23, 0]
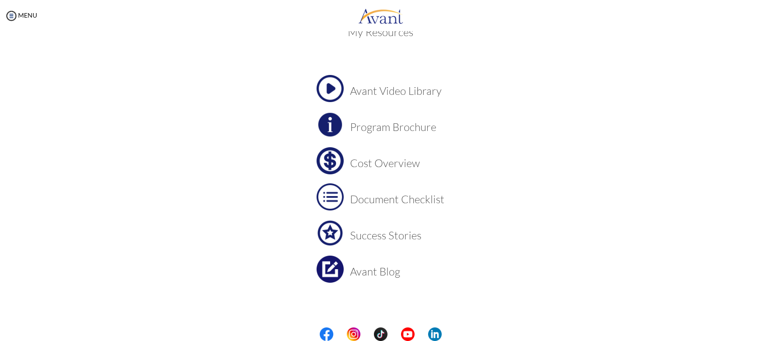
click at [328, 122] on img at bounding box center [330, 124] width 27 height 27
click at [325, 155] on img at bounding box center [330, 160] width 27 height 27
click at [188, 67] on div "My Resources Avant Video Library Program Brochure Cost Overview Document Checkl…" at bounding box center [380, 168] width 440 height 302
